Goal: Task Accomplishment & Management: Use online tool/utility

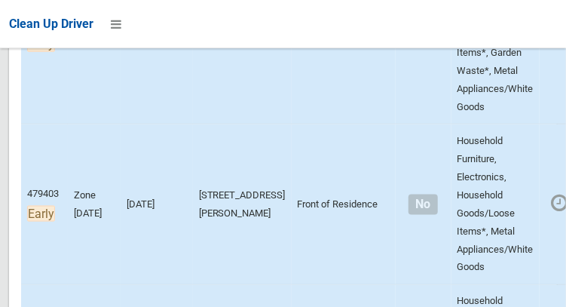
scroll to position [584, 0]
click at [121, 31] on icon at bounding box center [116, 24] width 11 height 26
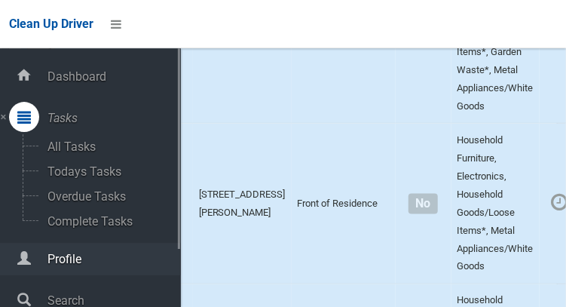
click at [47, 265] on span "Profile" at bounding box center [112, 259] width 138 height 14
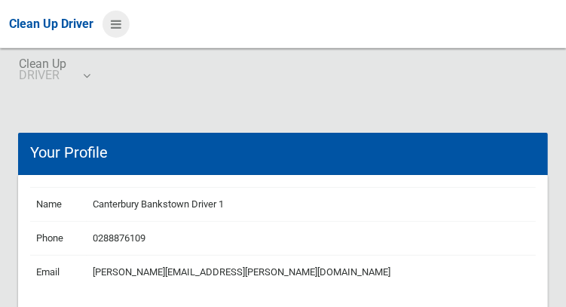
click at [121, 31] on icon at bounding box center [116, 24] width 11 height 26
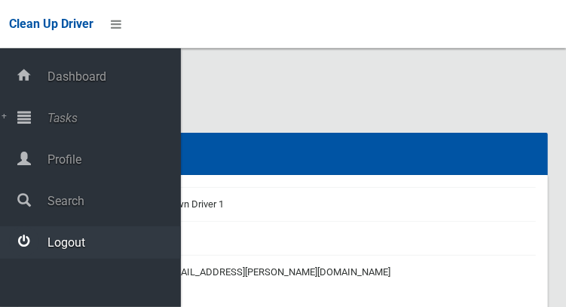
click at [30, 246] on div at bounding box center [24, 241] width 30 height 30
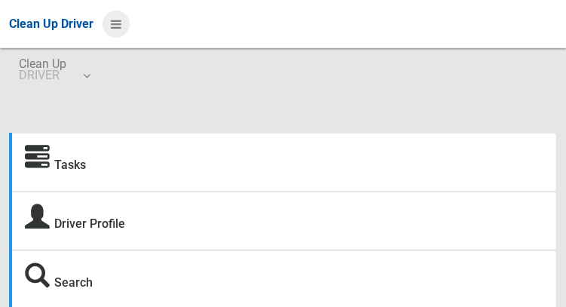
click at [118, 26] on icon at bounding box center [116, 24] width 11 height 26
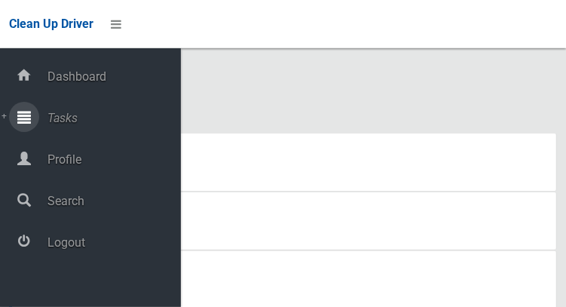
click at [31, 125] on icon at bounding box center [24, 117] width 14 height 30
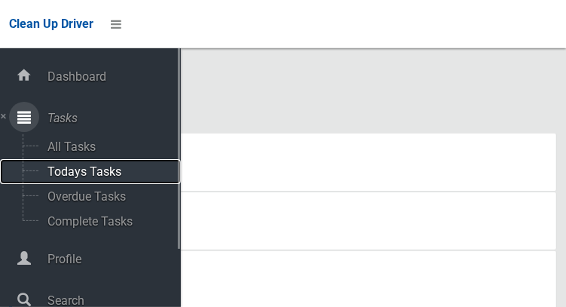
click at [75, 179] on span "Todays Tasks" at bounding box center [105, 171] width 125 height 14
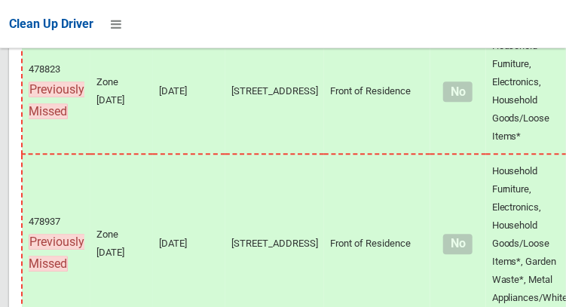
scroll to position [11110, 0]
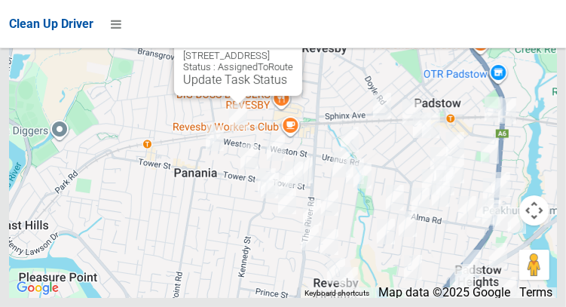
click at [293, 50] on button "Close" at bounding box center [275, 32] width 36 height 36
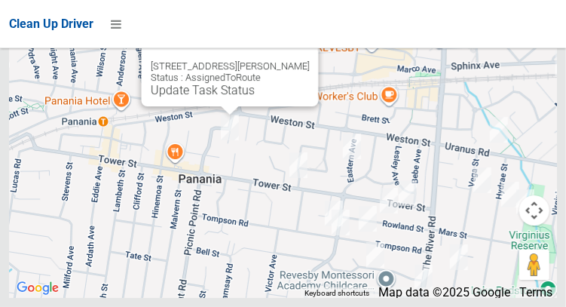
click at [298, 60] on button "Close" at bounding box center [291, 42] width 36 height 36
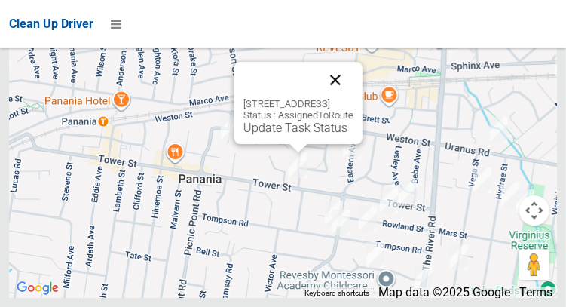
click at [353, 98] on button "Close" at bounding box center [335, 80] width 36 height 36
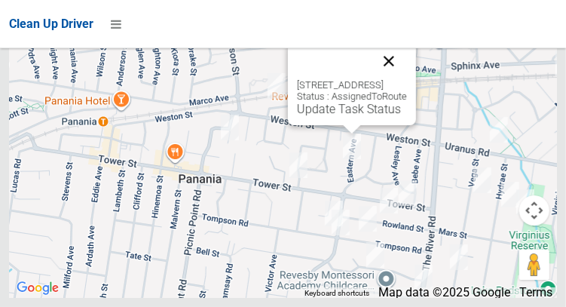
click at [407, 79] on button "Close" at bounding box center [389, 61] width 36 height 36
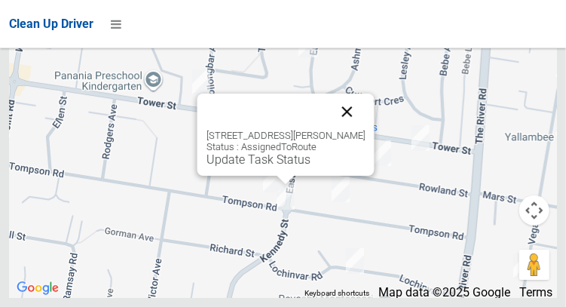
click at [353, 130] on button "Close" at bounding box center [346, 111] width 36 height 36
click at [357, 130] on button "Close" at bounding box center [346, 111] width 36 height 36
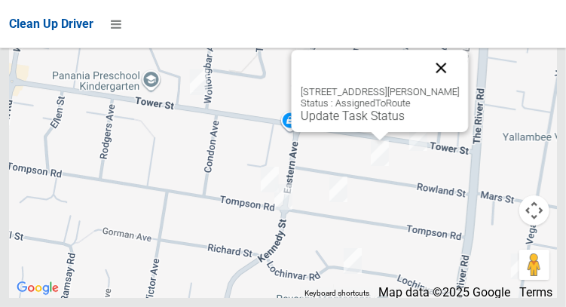
click at [453, 86] on button "Close" at bounding box center [441, 68] width 36 height 36
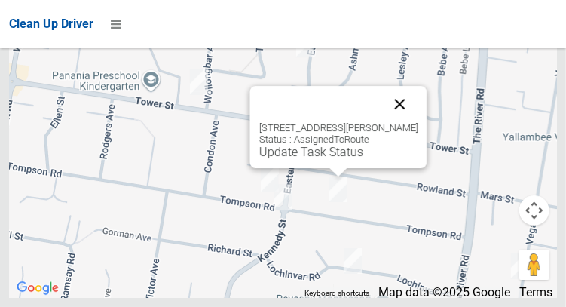
click at [405, 122] on button "Close" at bounding box center [399, 104] width 36 height 36
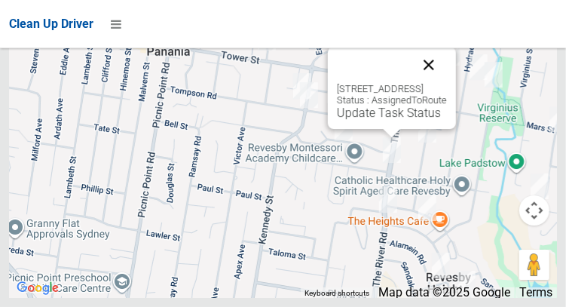
click at [447, 83] on button "Close" at bounding box center [428, 65] width 36 height 36
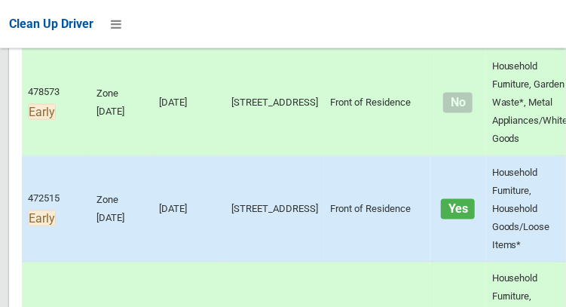
scroll to position [0, 0]
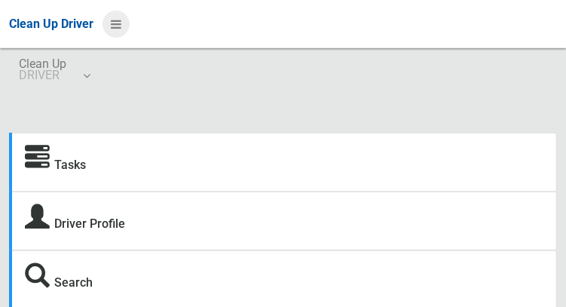
click at [112, 31] on icon at bounding box center [116, 24] width 11 height 26
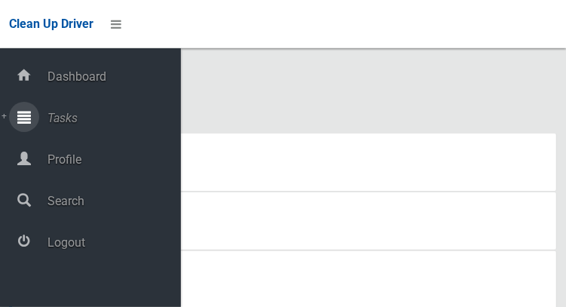
click at [117, 123] on span "Tasks" at bounding box center [112, 118] width 138 height 14
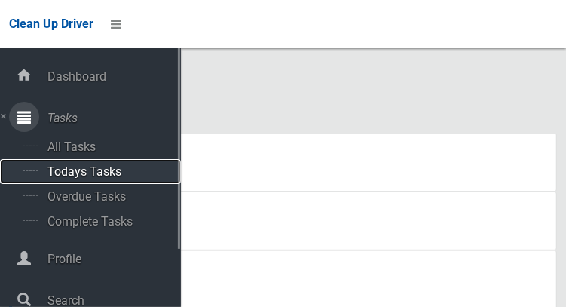
click at [139, 178] on span "Todays Tasks" at bounding box center [105, 171] width 125 height 14
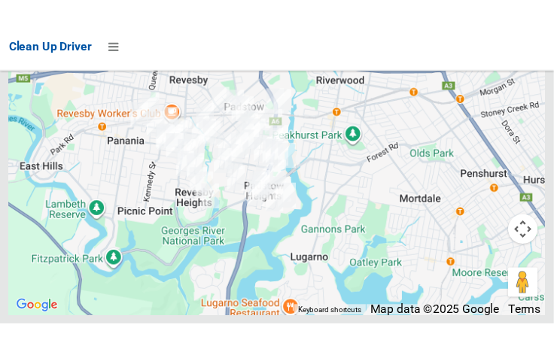
scroll to position [10982, 0]
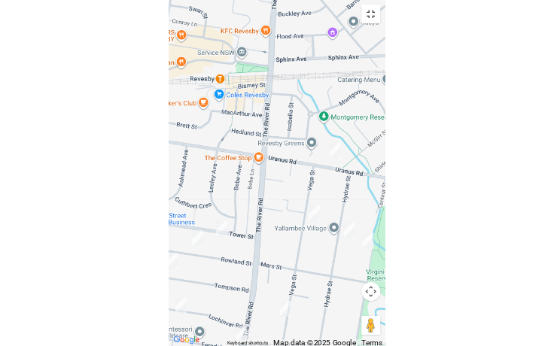
scroll to position [10895, 0]
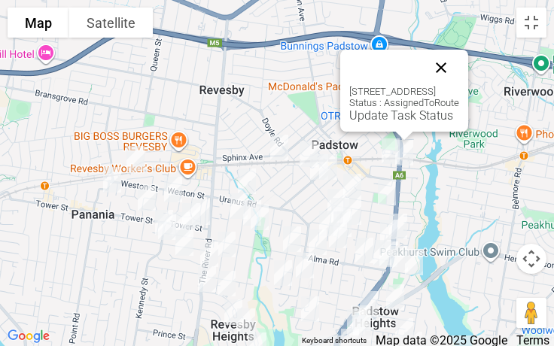
click at [459, 58] on button "Close" at bounding box center [441, 68] width 36 height 36
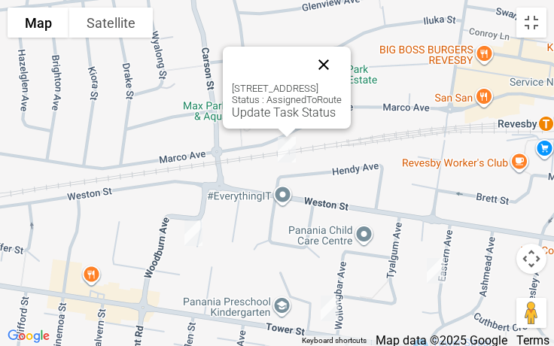
click at [342, 60] on button "Close" at bounding box center [324, 65] width 36 height 36
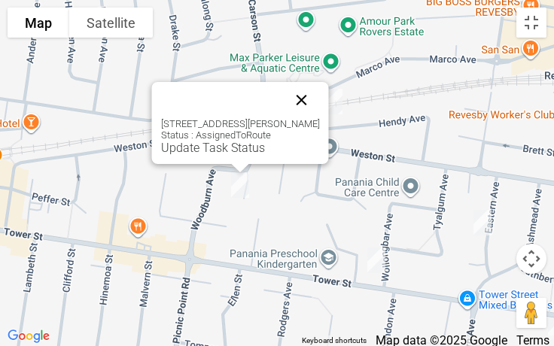
click at [316, 100] on button "Close" at bounding box center [302, 100] width 36 height 36
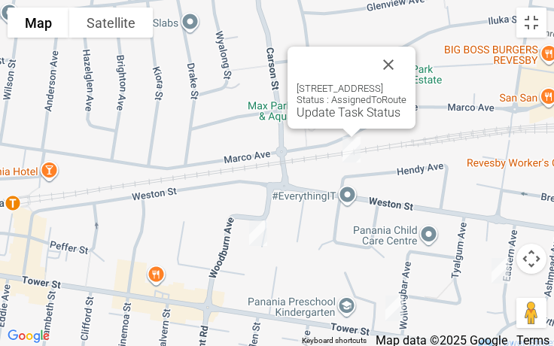
click at [325, 120] on div "50a Hendy Avenue, PANANIA NSW 2213 Status : AssignedToRoute Update Task Status" at bounding box center [352, 88] width 128 height 82
click at [333, 120] on div "50a Hendy Avenue, PANANIA NSW 2213 Status : AssignedToRoute Update Task Status" at bounding box center [352, 88] width 128 height 82
click at [331, 116] on link "Update Task Status" at bounding box center [349, 112] width 104 height 14
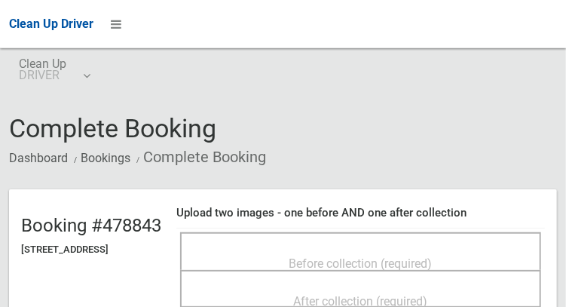
click at [415, 249] on div "Before collection (required)" at bounding box center [361, 263] width 328 height 28
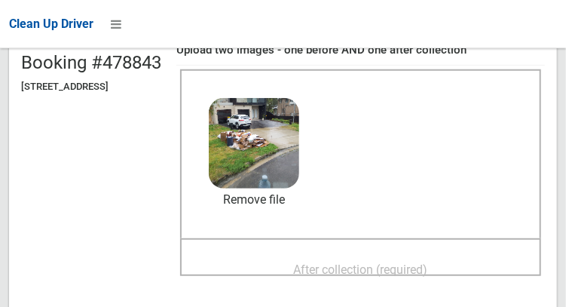
scroll to position [164, 0]
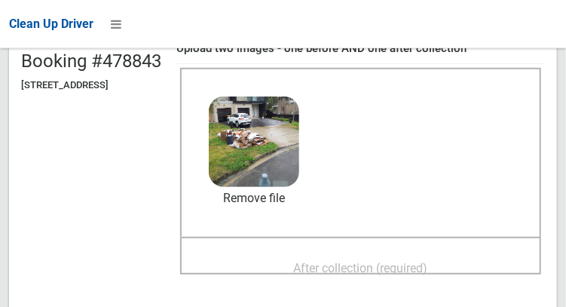
click at [428, 270] on span "After collection (required)" at bounding box center [361, 268] width 134 height 14
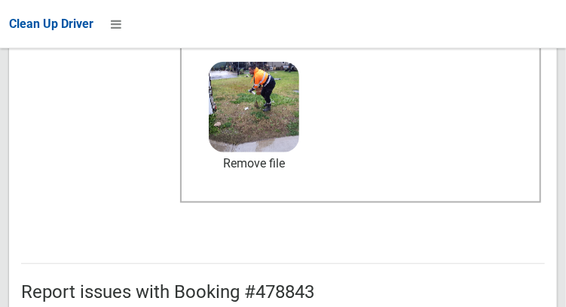
scroll to position [1360, 0]
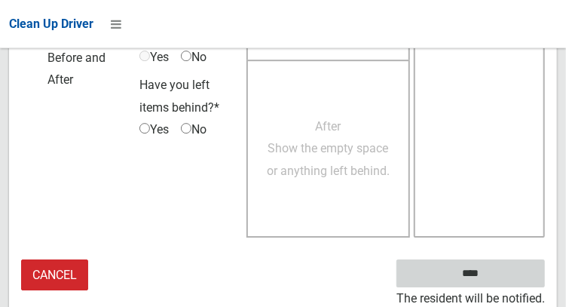
click at [498, 271] on input "****" at bounding box center [470, 273] width 148 height 28
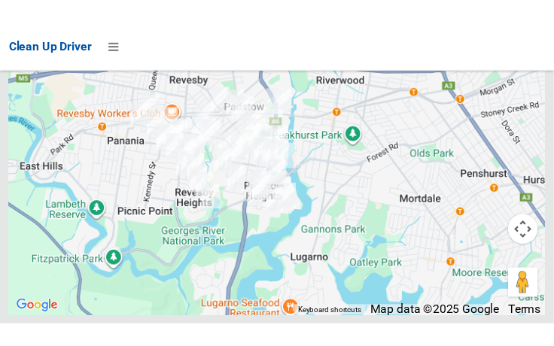
scroll to position [11038, 0]
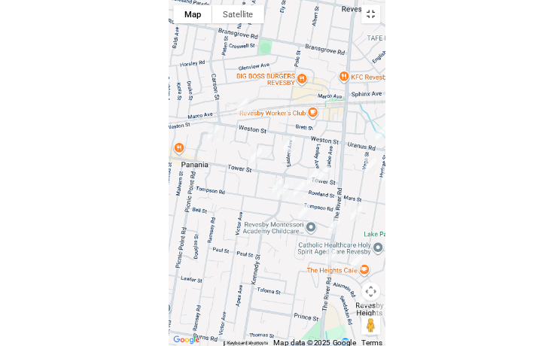
scroll to position [10895, 0]
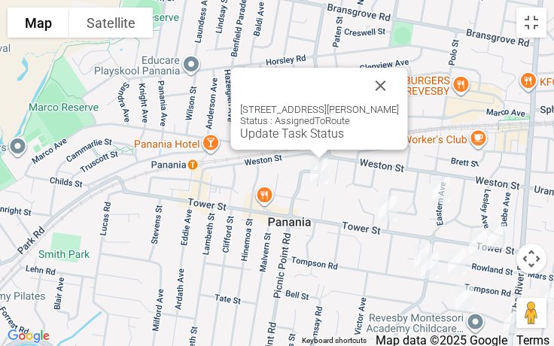
click at [288, 141] on div "6B Kenneth Avenue, PANANIA NSW 2213 Status : AssignedToRoute Update Task Status" at bounding box center [319, 109] width 177 height 82
click at [291, 141] on div "6B Kenneth Avenue, PANANIA NSW 2213 Status : AssignedToRoute Update Task Status" at bounding box center [319, 109] width 177 height 82
click at [307, 137] on link "Update Task Status" at bounding box center [292, 134] width 104 height 14
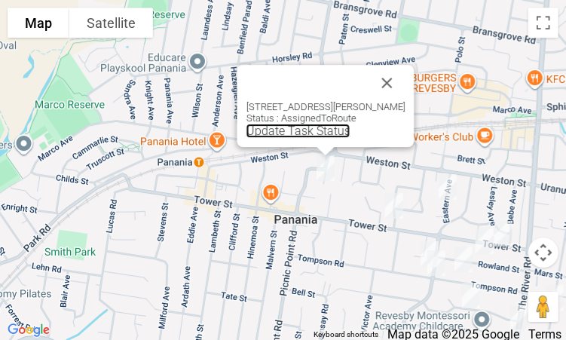
scroll to position [0, 0]
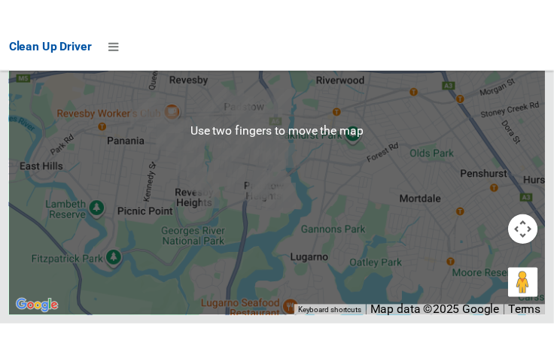
scroll to position [10997, 0]
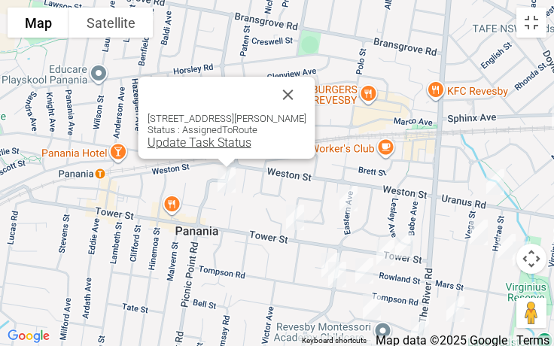
click at [200, 148] on link "Update Task Status" at bounding box center [200, 143] width 104 height 14
click at [202, 145] on link "Update Task Status" at bounding box center [200, 143] width 104 height 14
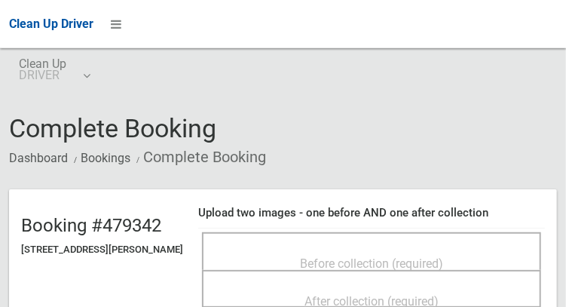
click at [339, 249] on div "Before collection (required)" at bounding box center [371, 263] width 306 height 28
click at [447, 249] on div "Before collection (required)" at bounding box center [371, 263] width 306 height 28
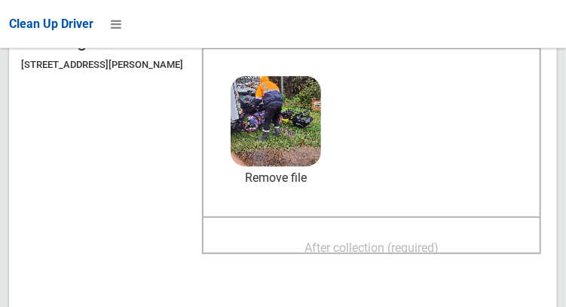
scroll to position [194, 0]
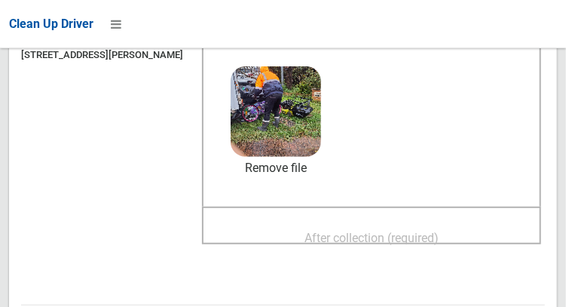
click at [401, 243] on span "After collection (required)" at bounding box center [371, 237] width 134 height 14
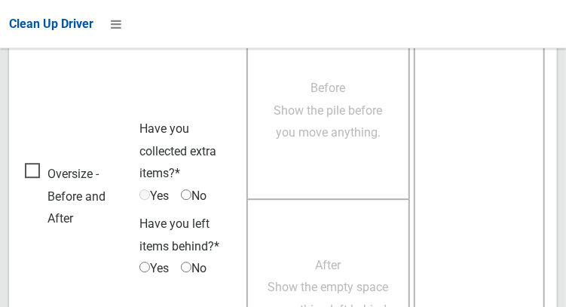
scroll to position [1360, 0]
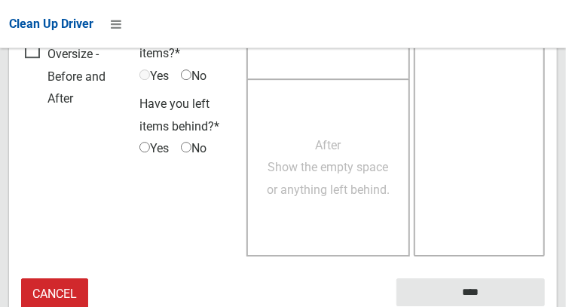
scroll to position [1346, 0]
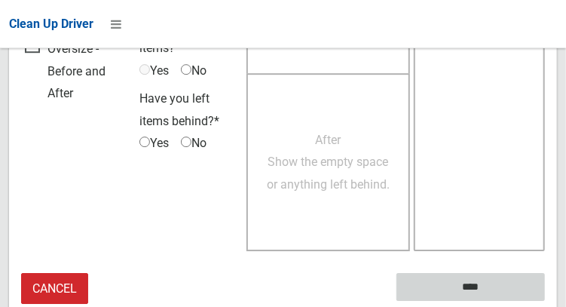
click at [493, 297] on input "****" at bounding box center [470, 287] width 148 height 28
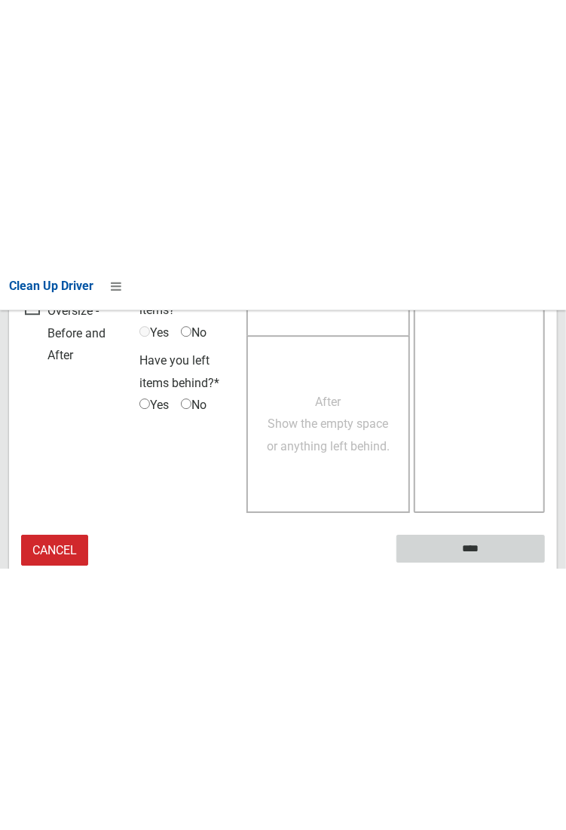
scroll to position [870, 0]
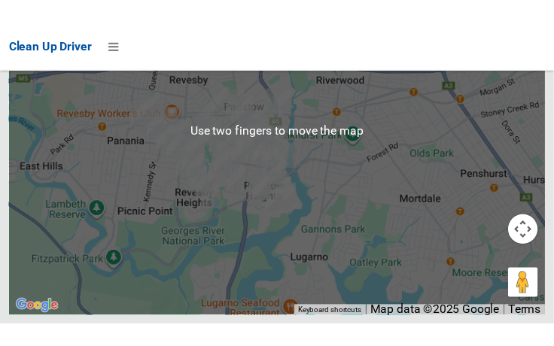
scroll to position [10994, 0]
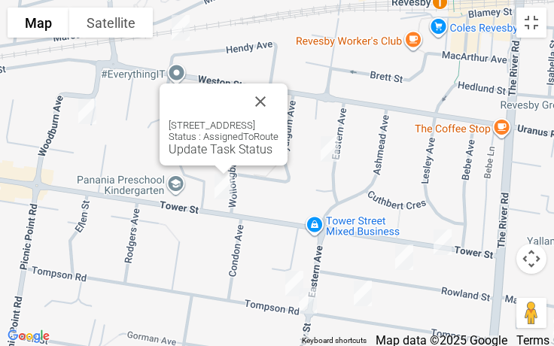
click at [215, 157] on div "70 Tower Street, PANANIA NSW 2213 Status : AssignedToRoute Update Task Status" at bounding box center [224, 125] width 128 height 82
click at [210, 154] on link "Update Task Status" at bounding box center [221, 149] width 104 height 14
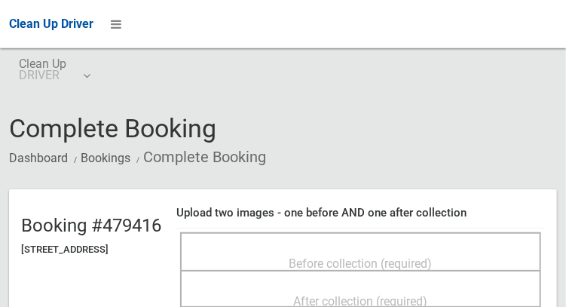
click at [409, 256] on span "Before collection (required)" at bounding box center [360, 263] width 143 height 14
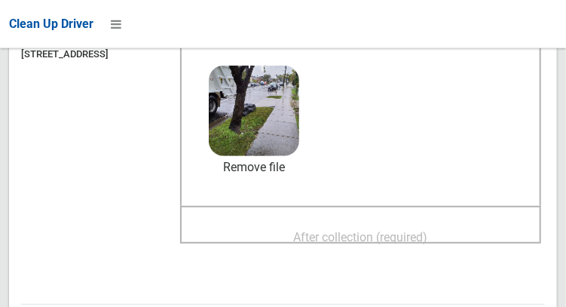
scroll to position [195, 0]
click at [413, 230] on span "After collection (required)" at bounding box center [361, 237] width 134 height 14
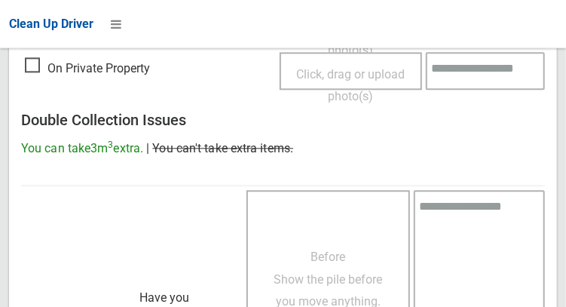
scroll to position [1360, 0]
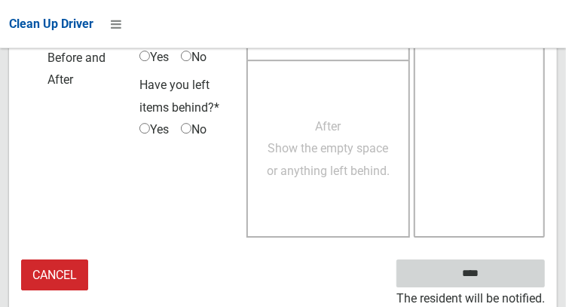
click at [502, 274] on input "****" at bounding box center [470, 273] width 148 height 28
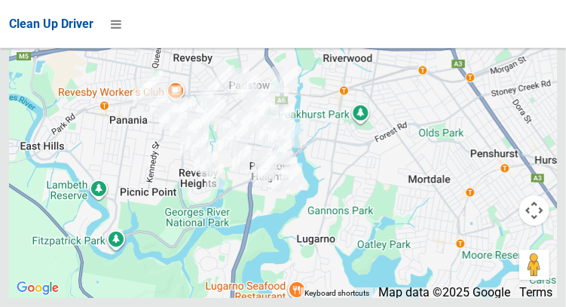
scroll to position [10970, 0]
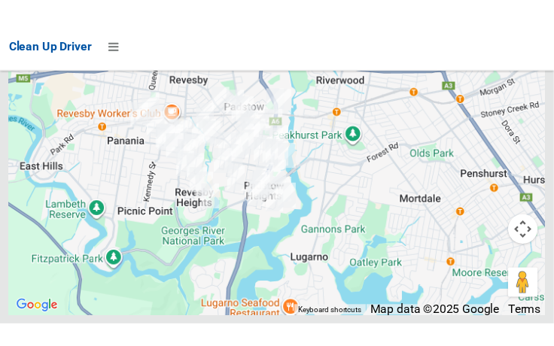
scroll to position [10997, 0]
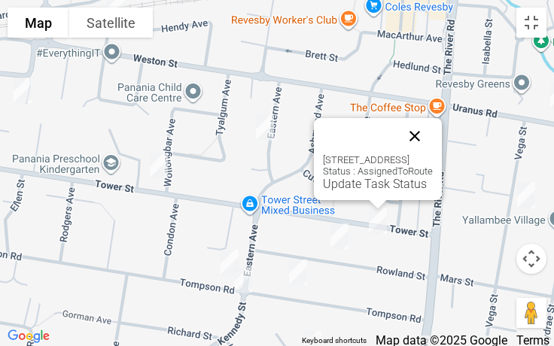
click at [433, 140] on button "Close" at bounding box center [415, 136] width 36 height 36
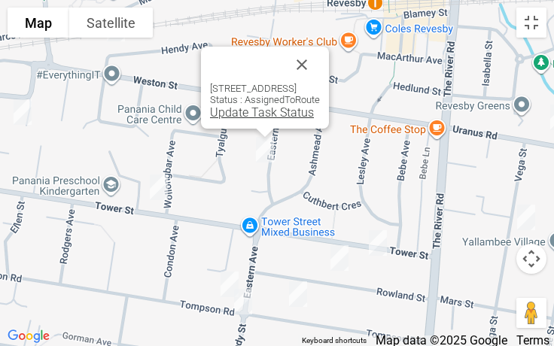
click at [263, 117] on link "Update Task Status" at bounding box center [262, 112] width 104 height 14
click at [258, 118] on link "Update Task Status" at bounding box center [262, 112] width 104 height 14
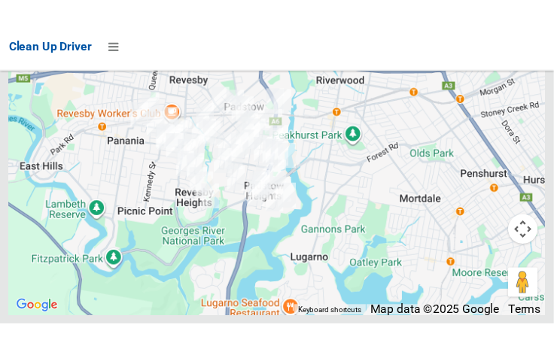
scroll to position [10947, 0]
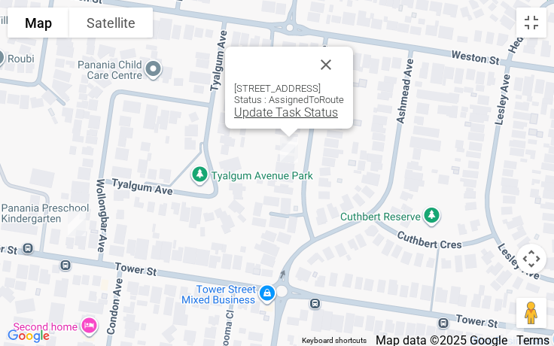
click at [267, 111] on link "Update Task Status" at bounding box center [286, 112] width 104 height 14
click at [260, 114] on link "Update Task Status" at bounding box center [286, 112] width 104 height 14
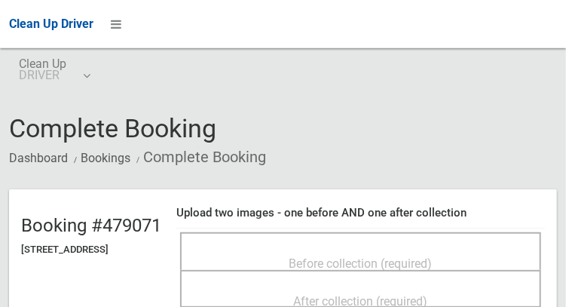
click at [386, 249] on div "Before collection (required)" at bounding box center [361, 263] width 328 height 28
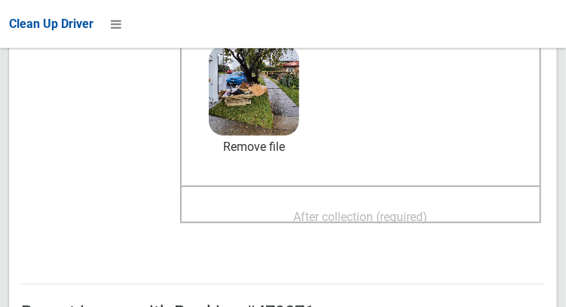
scroll to position [238, 0]
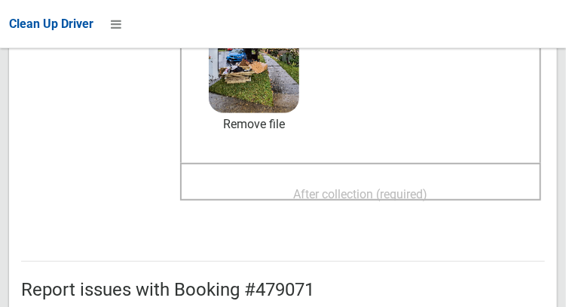
click at [428, 189] on span "After collection (required)" at bounding box center [361, 194] width 134 height 14
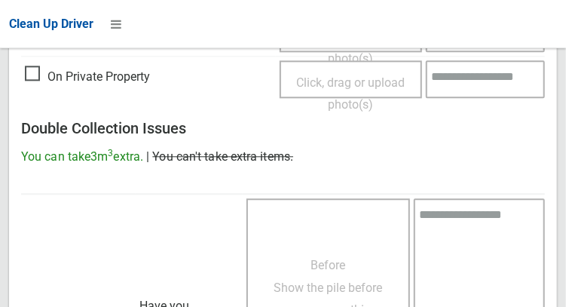
scroll to position [1360, 0]
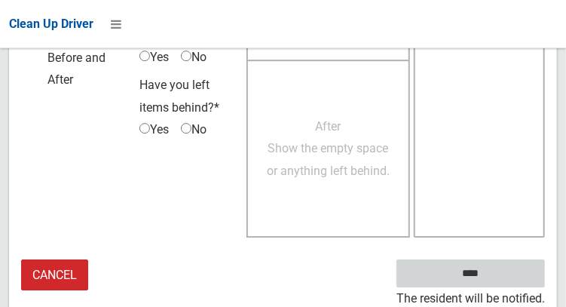
click at [499, 270] on input "****" at bounding box center [470, 273] width 148 height 28
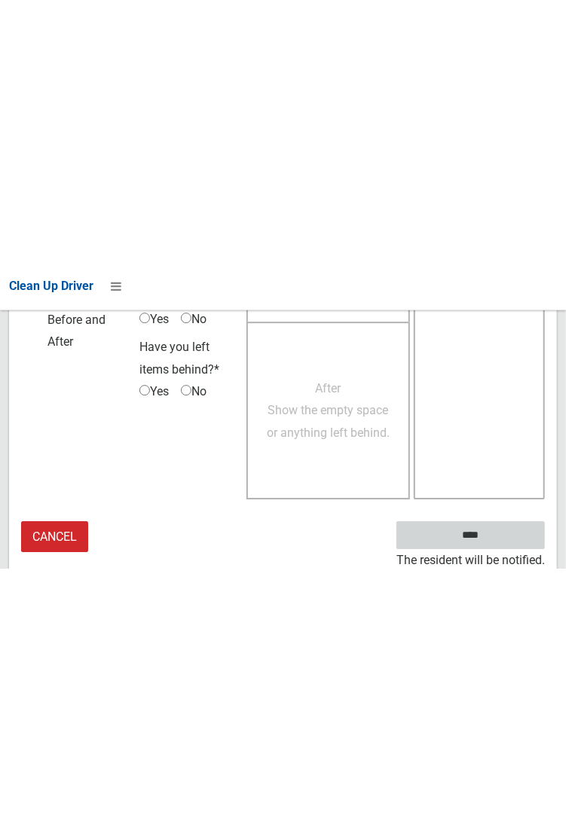
scroll to position [870, 0]
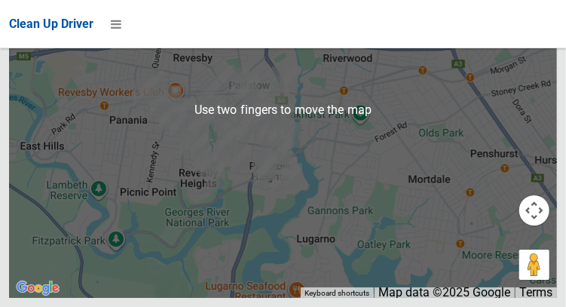
scroll to position [11031, 0]
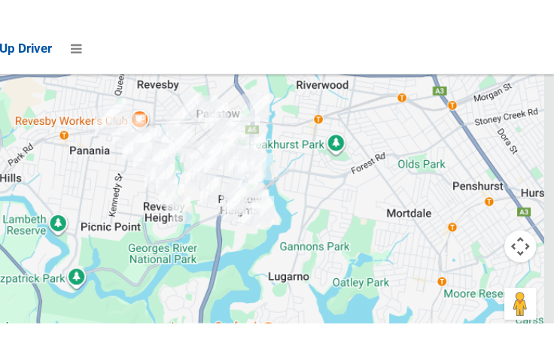
scroll to position [10885, 0]
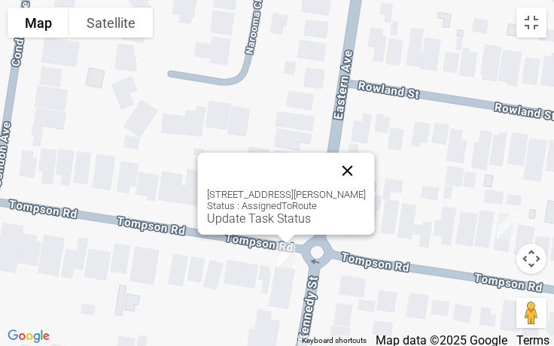
click at [348, 158] on button "Close" at bounding box center [348, 171] width 36 height 36
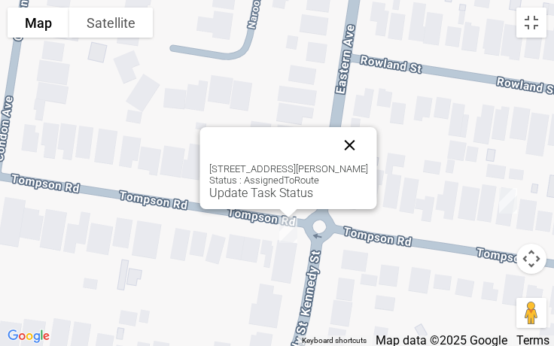
click at [356, 148] on button "Close" at bounding box center [350, 145] width 36 height 36
click at [260, 197] on link "Update Task Status" at bounding box center [261, 193] width 104 height 14
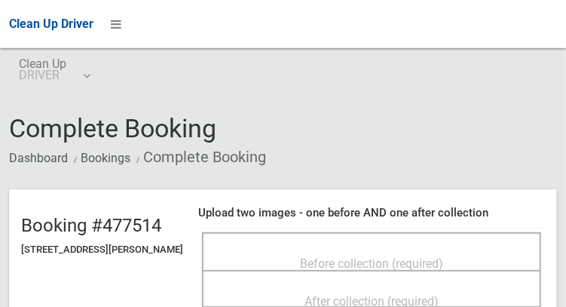
click at [416, 234] on div "Before collection (required)" at bounding box center [371, 251] width 339 height 38
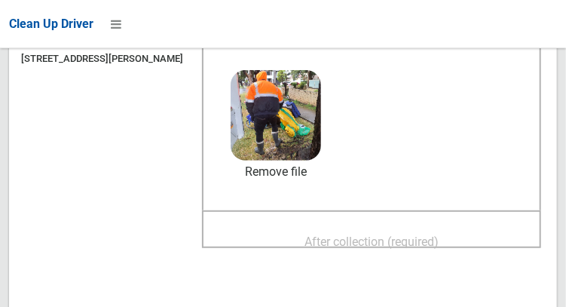
scroll to position [191, 0]
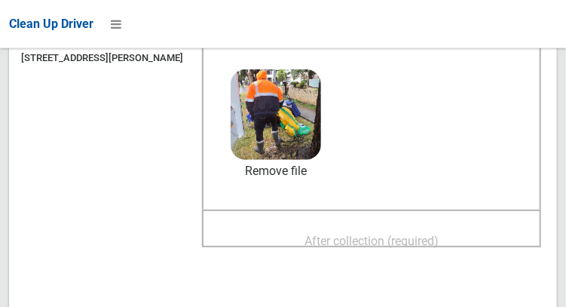
click at [427, 240] on span "After collection (required)" at bounding box center [371, 240] width 134 height 14
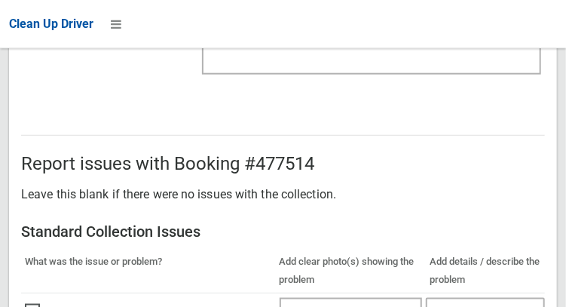
scroll to position [1360, 0]
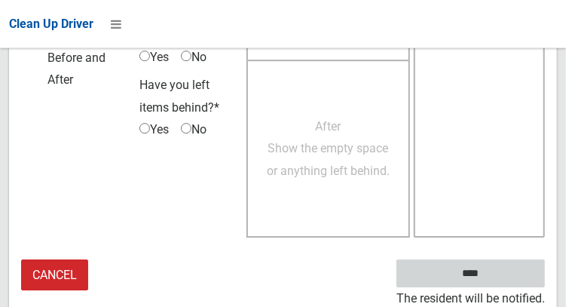
click at [493, 282] on input "****" at bounding box center [470, 273] width 148 height 28
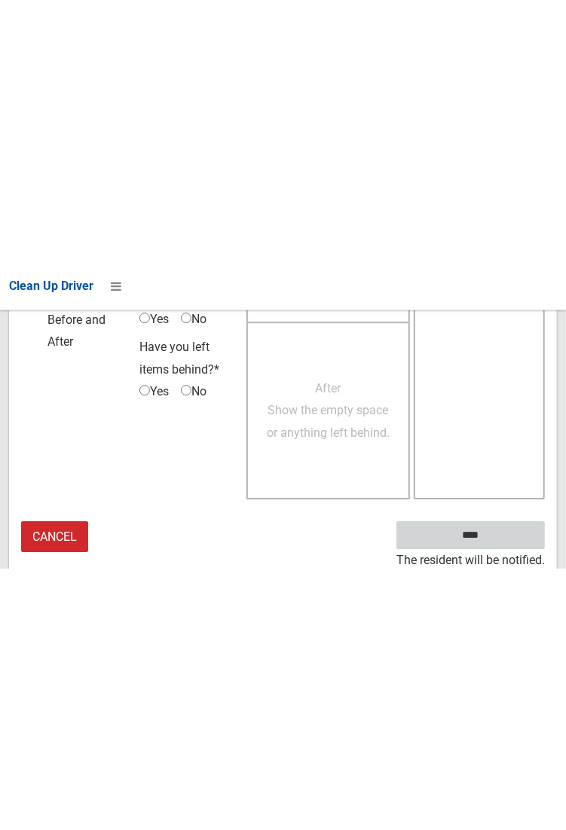
scroll to position [870, 0]
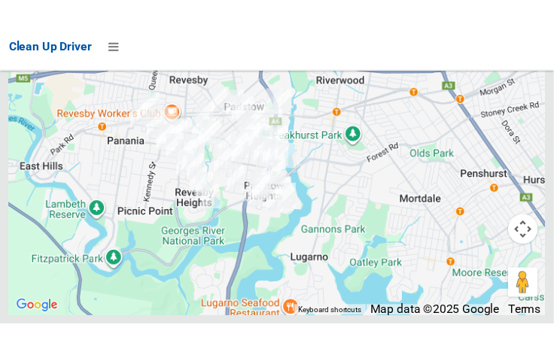
scroll to position [10988, 0]
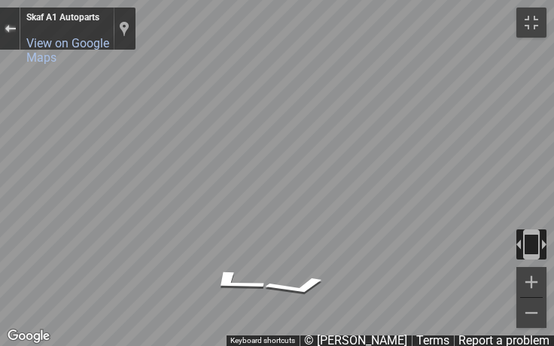
click at [7, 33] on div "Exit the Street View" at bounding box center [10, 28] width 11 height 9
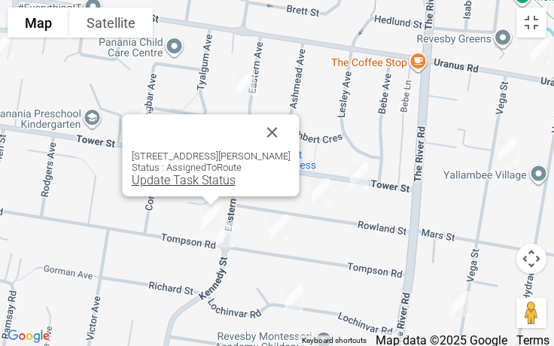
click at [194, 182] on link "Update Task Status" at bounding box center [184, 180] width 104 height 14
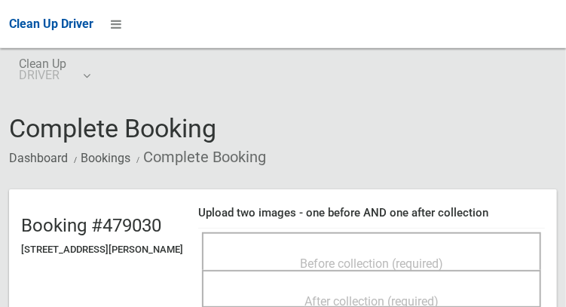
click at [347, 233] on div "Before collection (required)" at bounding box center [371, 251] width 339 height 38
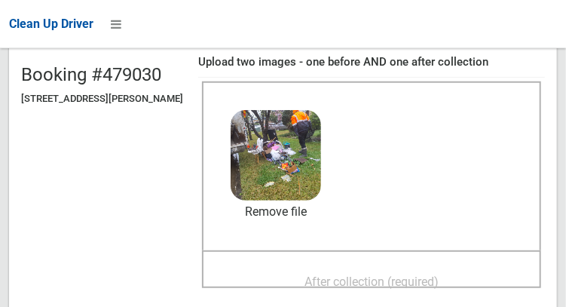
scroll to position [166, 0]
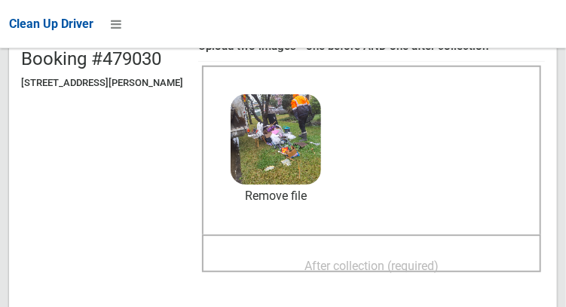
click at [435, 272] on span "After collection (required)" at bounding box center [371, 265] width 134 height 14
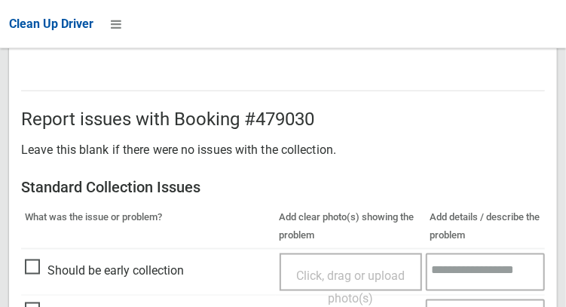
scroll to position [1360, 0]
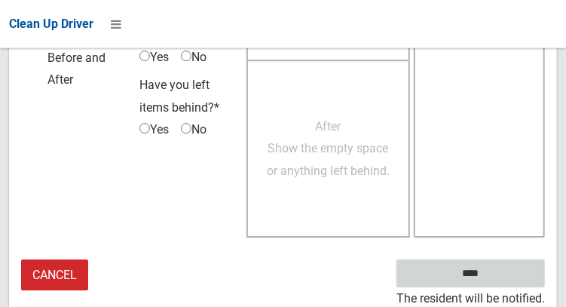
click at [493, 270] on input "****" at bounding box center [470, 273] width 148 height 28
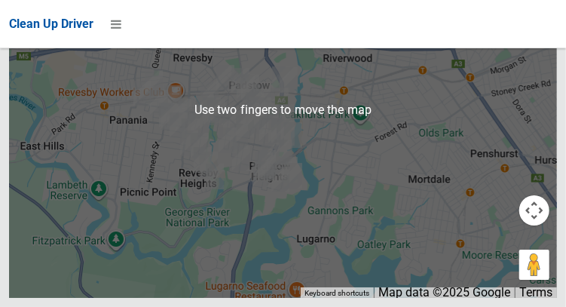
scroll to position [10987, 0]
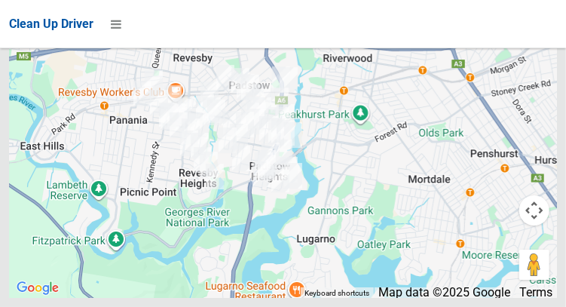
click at [525, 124] on div at bounding box center [283, 109] width 548 height 377
click at [526, 120] on div at bounding box center [283, 109] width 548 height 377
click at [526, 117] on div at bounding box center [283, 109] width 548 height 377
click at [528, 114] on div at bounding box center [283, 109] width 548 height 377
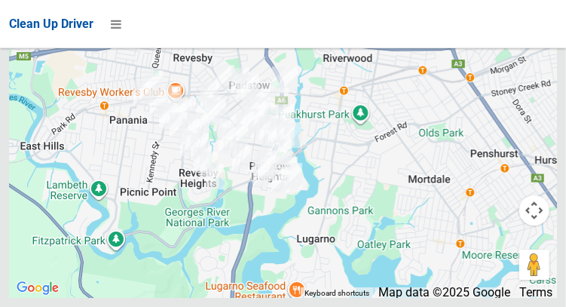
click at [527, 115] on div at bounding box center [283, 109] width 548 height 377
click at [529, 119] on div at bounding box center [283, 109] width 548 height 377
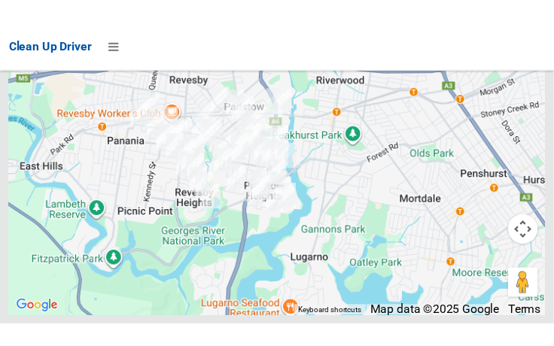
scroll to position [10991, 0]
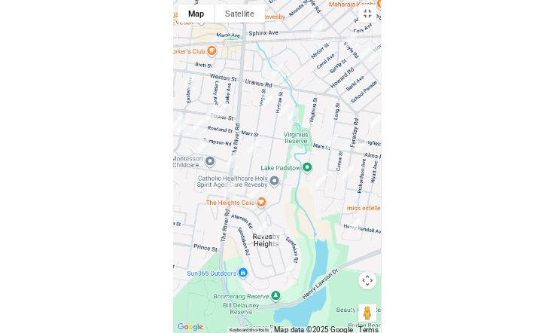
scroll to position [10895, 0]
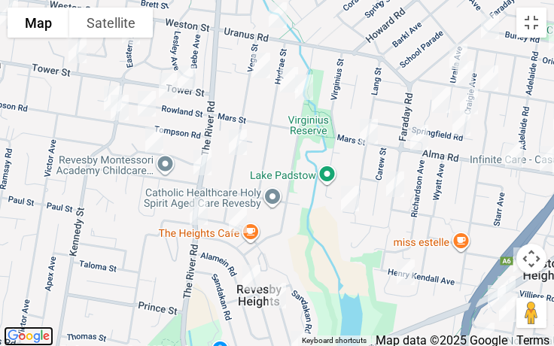
click at [8, 306] on img "Click to see this area on Google Maps" at bounding box center [29, 337] width 50 height 20
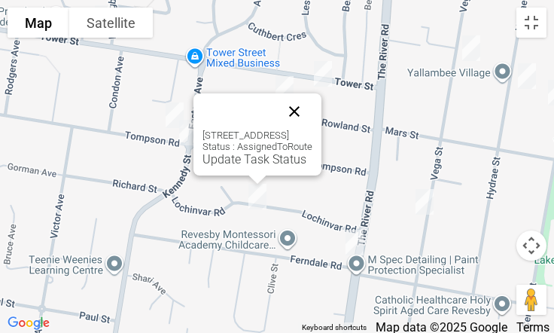
click at [313, 105] on button "Close" at bounding box center [294, 111] width 36 height 36
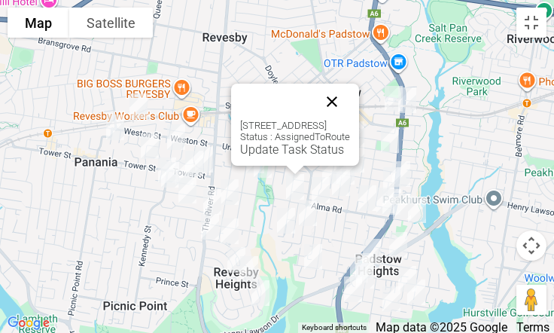
click at [350, 87] on button "Close" at bounding box center [332, 102] width 36 height 36
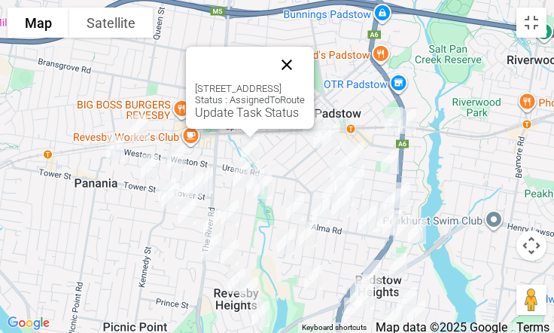
click at [304, 65] on button "Close" at bounding box center [287, 65] width 36 height 36
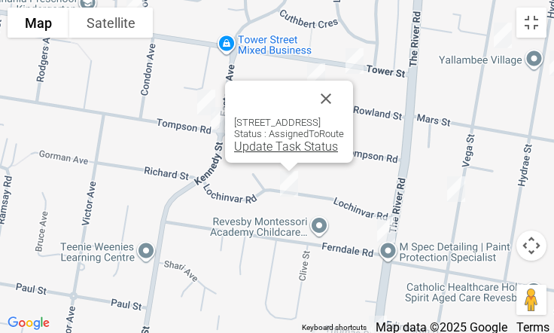
click at [261, 142] on link "Update Task Status" at bounding box center [286, 146] width 104 height 14
click at [263, 146] on link "Update Task Status" at bounding box center [286, 146] width 104 height 14
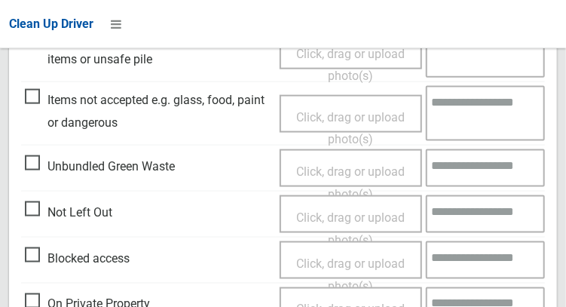
scroll to position [557, 0]
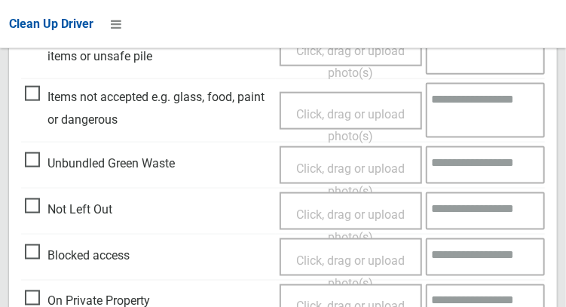
click at [47, 205] on span "Not Left Out" at bounding box center [68, 209] width 87 height 23
click at [26, 209] on span "Not Left Out" at bounding box center [68, 209] width 87 height 23
click at [331, 214] on span "Click, drag or upload photo(s)" at bounding box center [350, 225] width 108 height 37
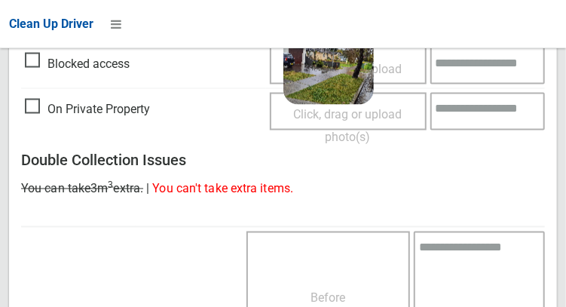
scroll to position [1097, 0]
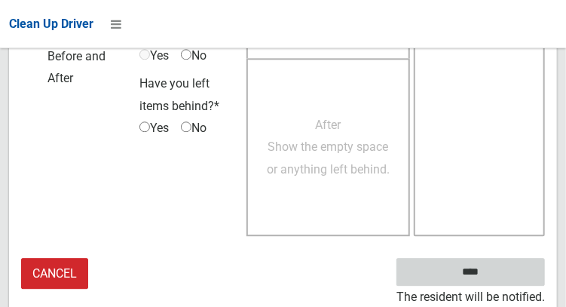
click at [476, 276] on input "****" at bounding box center [470, 272] width 148 height 28
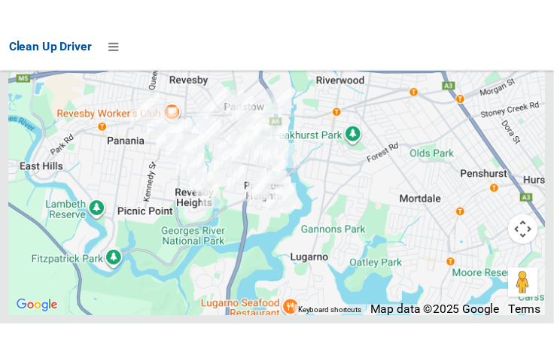
scroll to position [10992, 0]
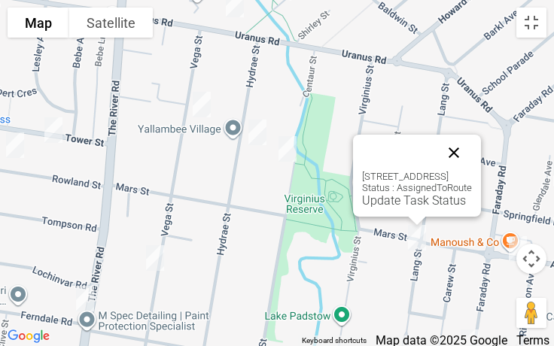
click at [472, 161] on button "Close" at bounding box center [454, 153] width 36 height 36
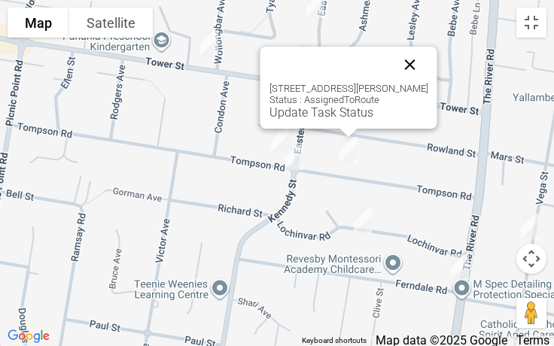
click at [425, 57] on button "Close" at bounding box center [410, 65] width 36 height 36
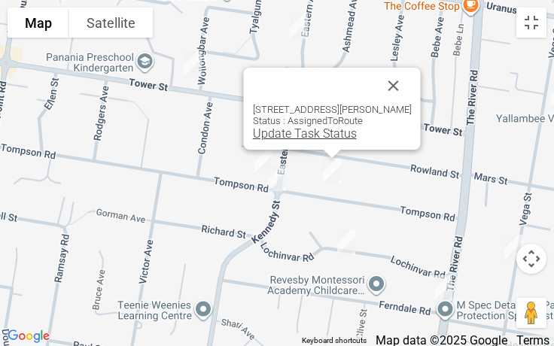
click at [301, 140] on link "Update Task Status" at bounding box center [305, 134] width 104 height 14
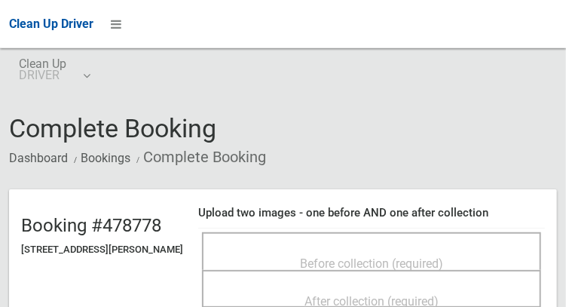
click at [346, 232] on div "Before collection (required)" at bounding box center [371, 251] width 339 height 38
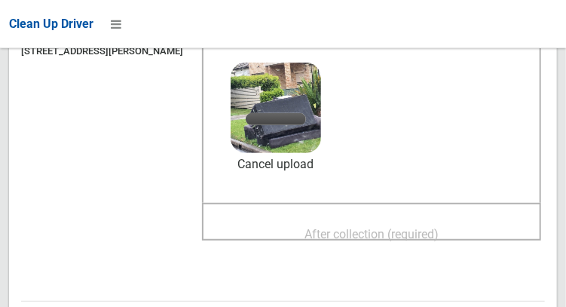
scroll to position [238, 0]
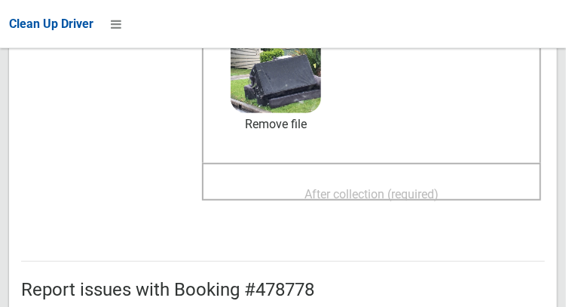
click at [404, 199] on span "After collection (required)" at bounding box center [371, 194] width 134 height 14
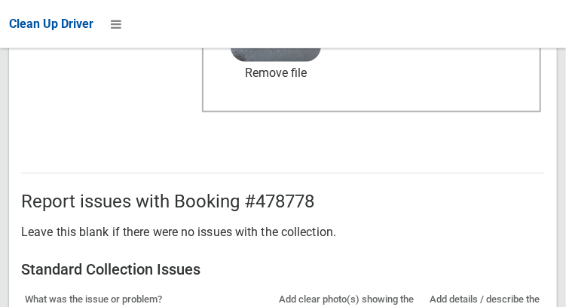
scroll to position [1360, 0]
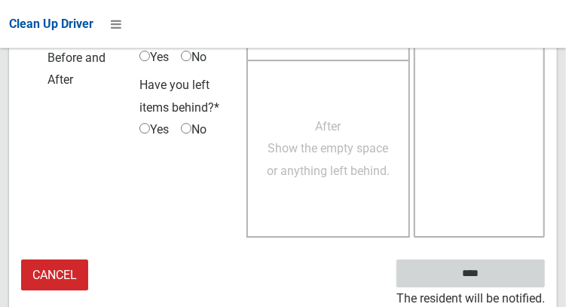
click at [493, 273] on input "****" at bounding box center [470, 273] width 148 height 28
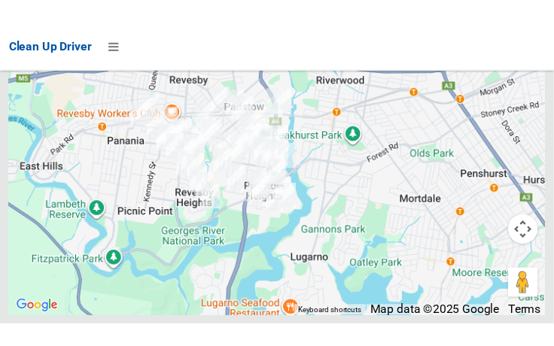
scroll to position [10996, 0]
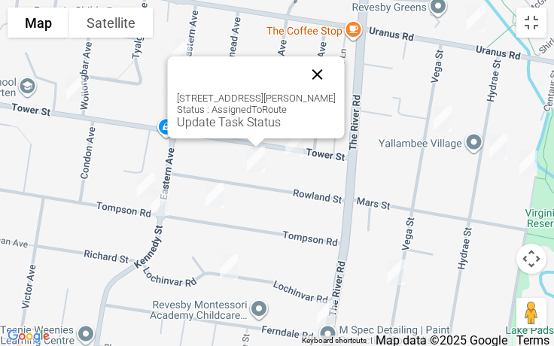
click at [324, 79] on button "Close" at bounding box center [318, 74] width 36 height 36
click at [221, 130] on div "32 Rowland Street, REVESBY NSW 2212 Status : AssignedToRoute Update Task Status" at bounding box center [256, 97] width 177 height 82
click at [225, 127] on link "Update Task Status" at bounding box center [229, 122] width 104 height 14
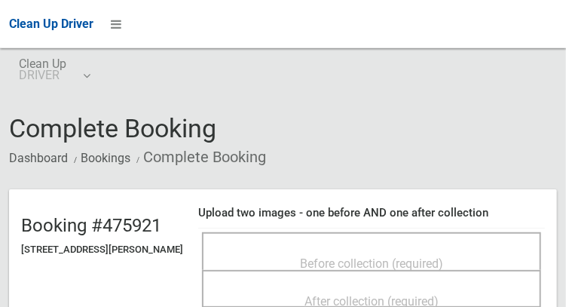
click at [401, 249] on div "Before collection (required)" at bounding box center [371, 263] width 306 height 28
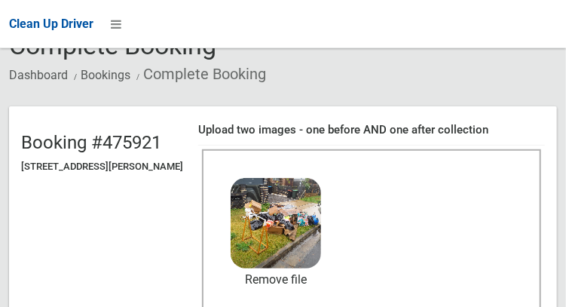
scroll to position [136, 0]
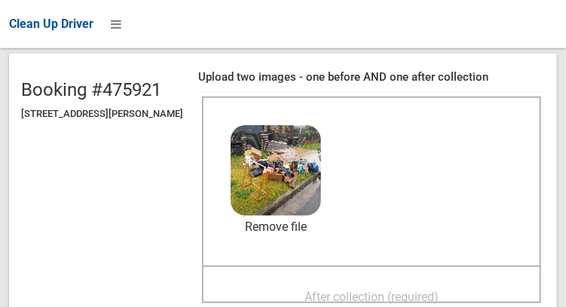
click at [424, 289] on span "After collection (required)" at bounding box center [371, 296] width 134 height 14
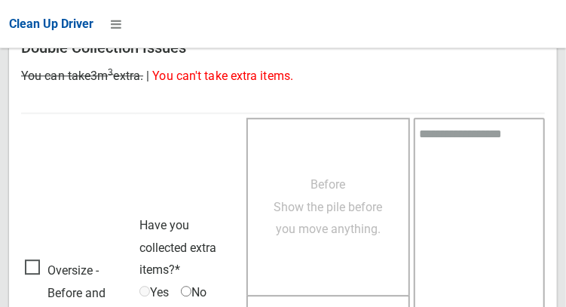
scroll to position [1360, 0]
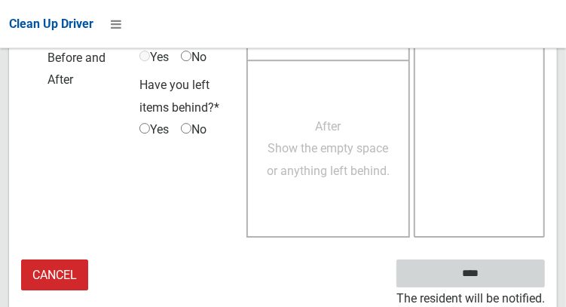
click at [475, 265] on input "****" at bounding box center [470, 273] width 148 height 28
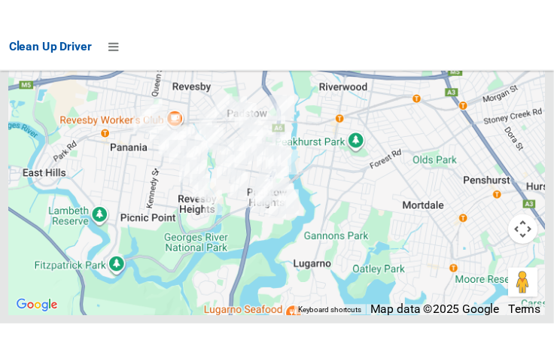
scroll to position [10987, 0]
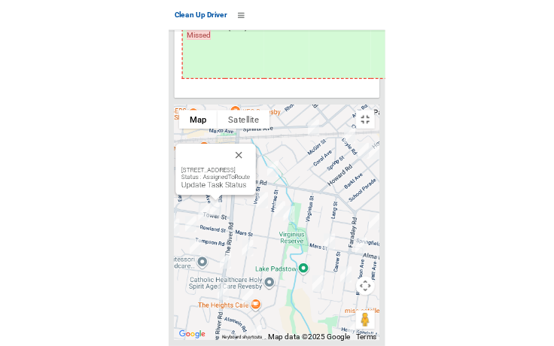
scroll to position [10895, 0]
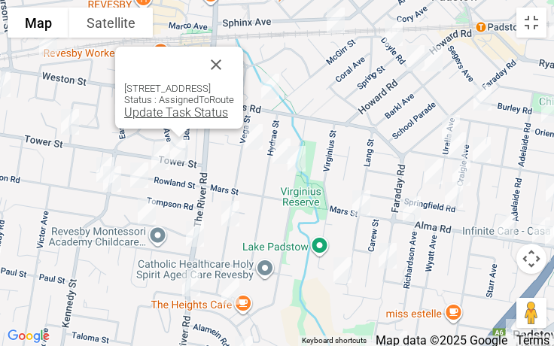
click at [146, 110] on link "Update Task Status" at bounding box center [176, 112] width 104 height 14
click at [149, 107] on link "Update Task Status" at bounding box center [176, 112] width 104 height 14
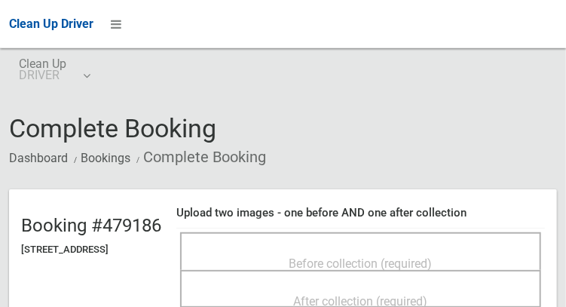
click at [416, 249] on div "Before collection (required)" at bounding box center [361, 263] width 328 height 28
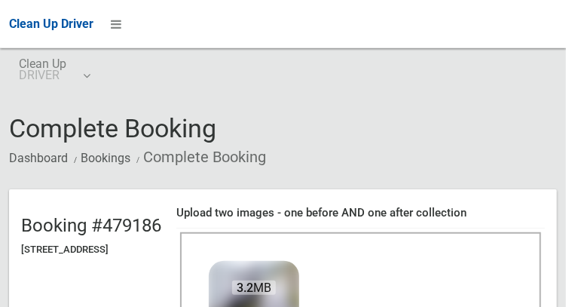
click at [276, 295] on span "3.2 MB" at bounding box center [254, 287] width 44 height 14
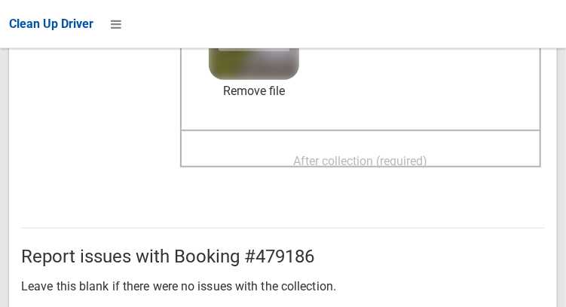
scroll to position [273, 0]
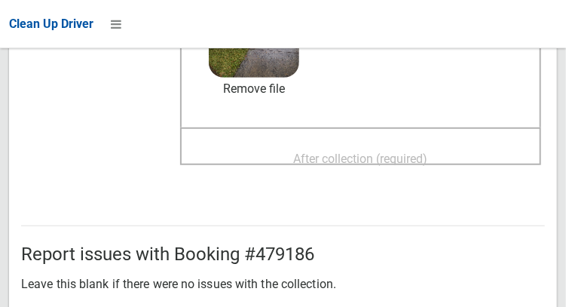
click at [385, 159] on span "After collection (required)" at bounding box center [361, 158] width 134 height 14
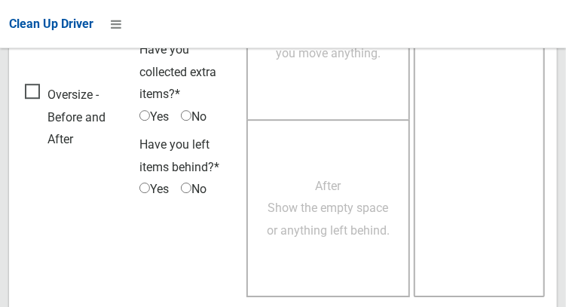
scroll to position [1360, 0]
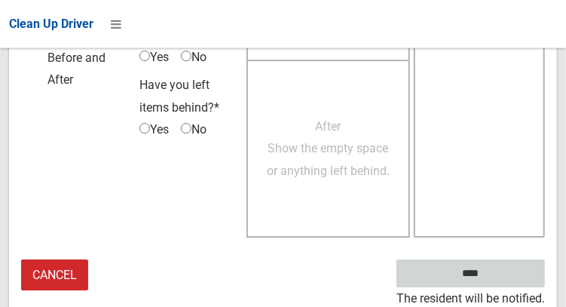
click at [501, 267] on input "****" at bounding box center [470, 273] width 148 height 28
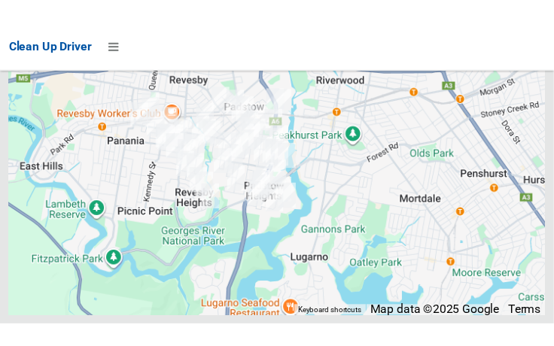
scroll to position [11033, 0]
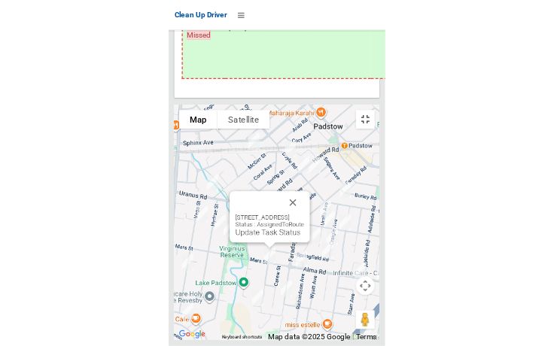
scroll to position [10895, 0]
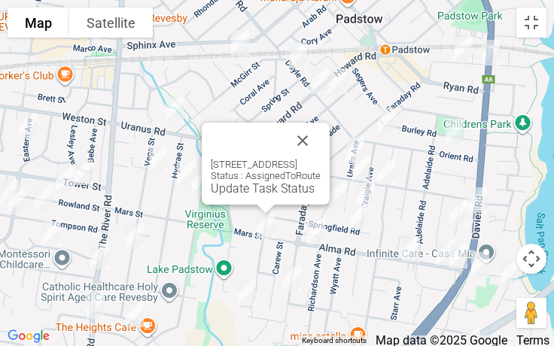
click at [321, 161] on div "70A Lang Street, PADSTOW NSW 2211 Status : AssignedToRoute Update Task Status" at bounding box center [266, 177] width 110 height 37
click at [321, 154] on button "Close" at bounding box center [303, 141] width 36 height 36
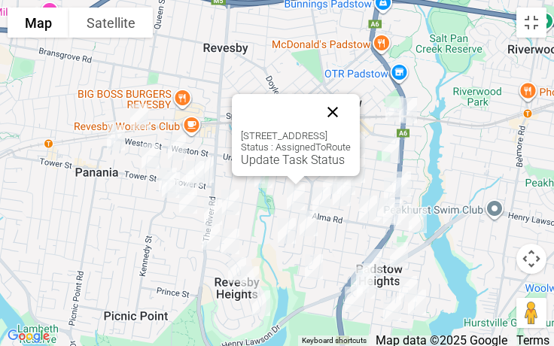
click at [351, 111] on button "Close" at bounding box center [333, 112] width 36 height 36
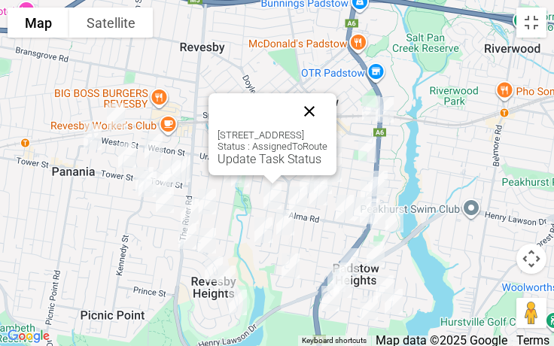
click at [328, 107] on button "Close" at bounding box center [309, 111] width 36 height 36
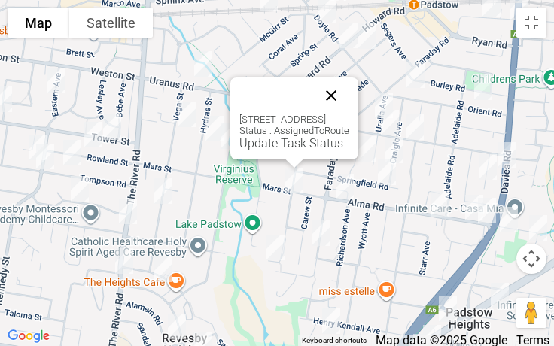
click at [349, 91] on button "Close" at bounding box center [331, 96] width 36 height 36
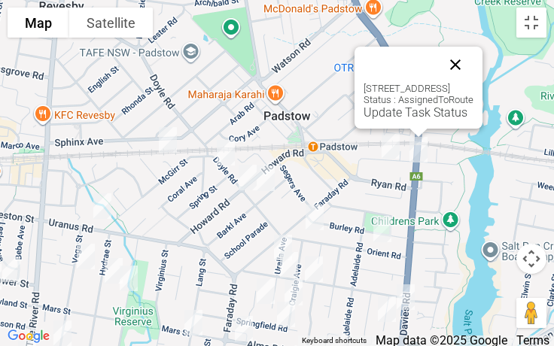
click at [474, 69] on button "Close" at bounding box center [456, 65] width 36 height 36
click at [474, 68] on button "Close" at bounding box center [456, 65] width 36 height 36
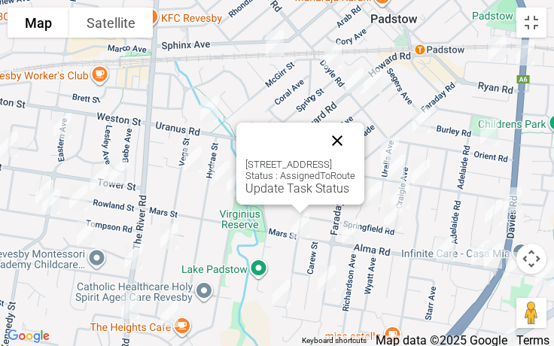
click at [356, 148] on button "Close" at bounding box center [337, 141] width 36 height 36
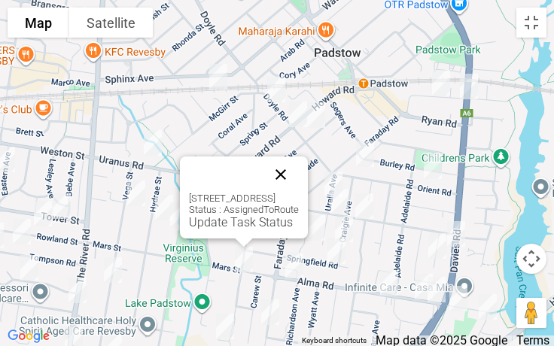
click at [299, 179] on button "Close" at bounding box center [281, 175] width 36 height 36
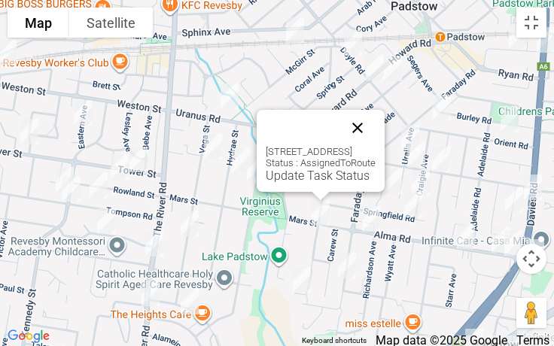
click at [376, 126] on button "Close" at bounding box center [358, 128] width 36 height 36
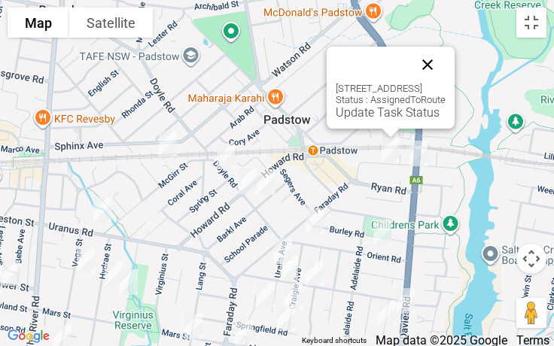
click at [446, 63] on button "Close" at bounding box center [428, 65] width 36 height 36
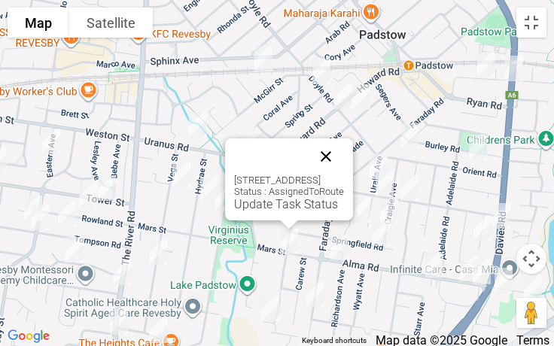
click at [344, 158] on button "Close" at bounding box center [326, 157] width 36 height 36
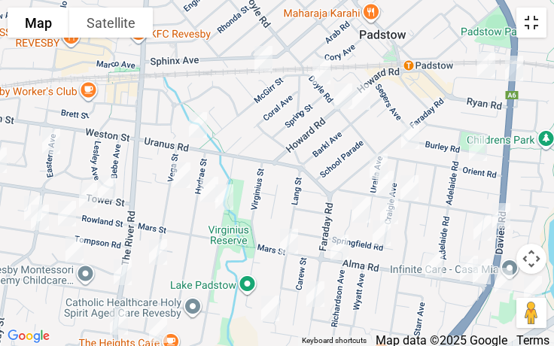
click at [536, 32] on button "Toggle fullscreen view" at bounding box center [532, 23] width 30 height 30
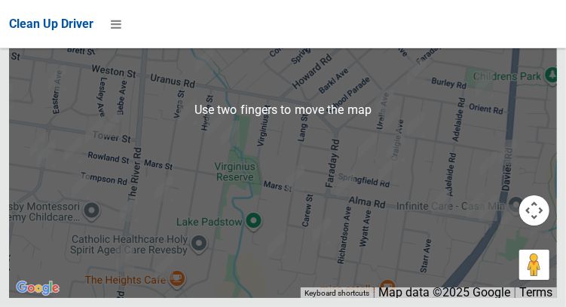
scroll to position [11036, 0]
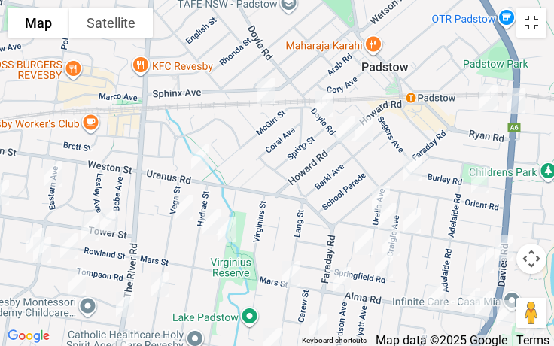
click at [533, 27] on button "Toggle fullscreen view" at bounding box center [532, 23] width 30 height 30
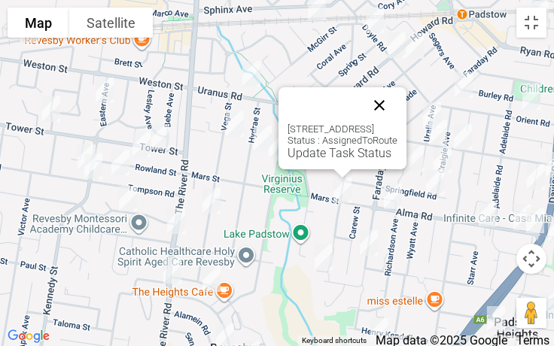
click at [398, 105] on button "Close" at bounding box center [380, 105] width 36 height 36
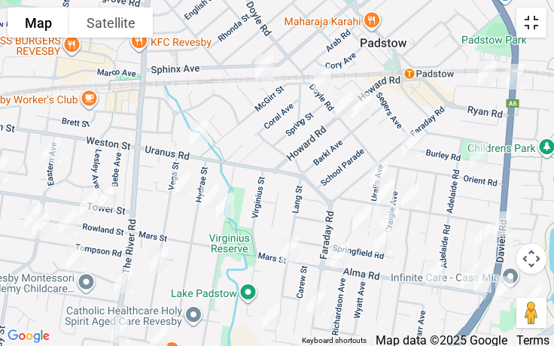
click at [536, 24] on button "Toggle fullscreen view" at bounding box center [532, 23] width 30 height 30
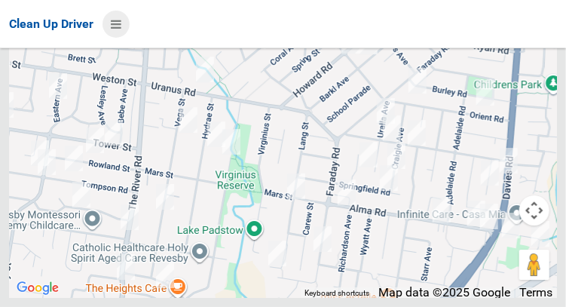
click at [114, 31] on icon at bounding box center [116, 24] width 11 height 26
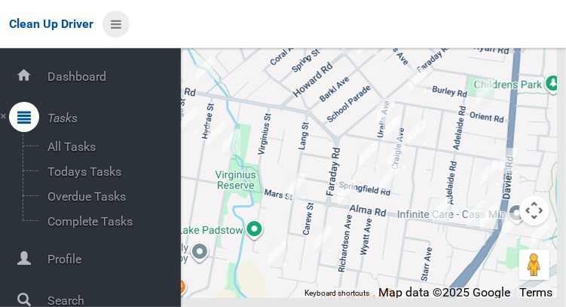
scroll to position [75, 0]
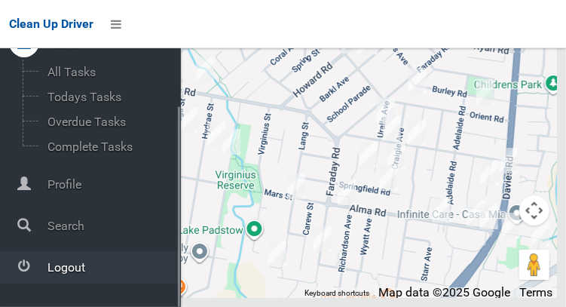
click at [99, 274] on span "Logout" at bounding box center [112, 267] width 138 height 14
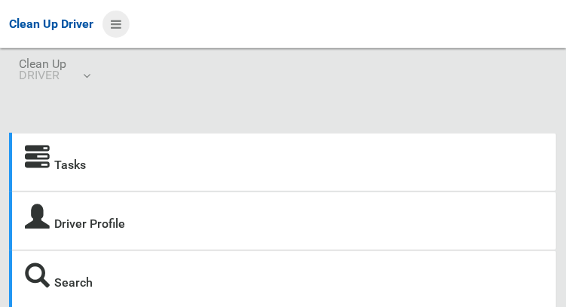
click at [121, 29] on icon at bounding box center [116, 24] width 11 height 26
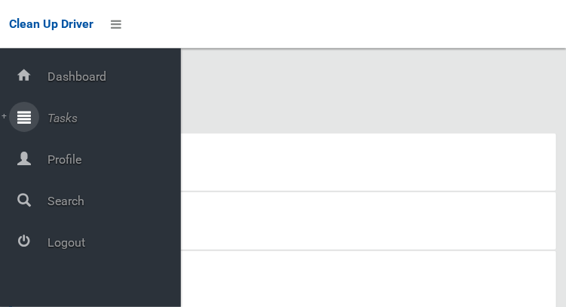
click at [104, 121] on span "Tasks" at bounding box center [112, 118] width 138 height 14
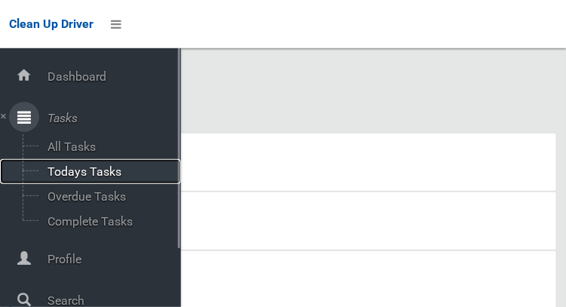
click at [119, 173] on span "Todays Tasks" at bounding box center [105, 171] width 125 height 14
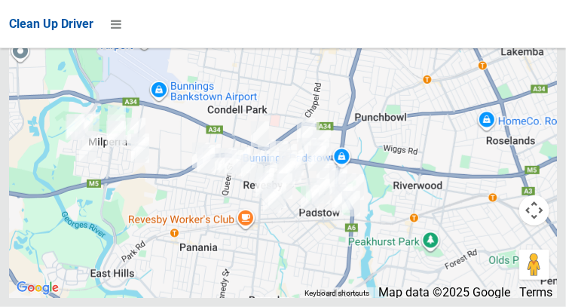
scroll to position [11209, 0]
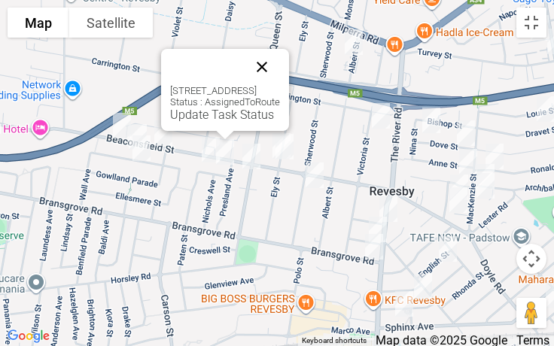
click at [280, 53] on button "Close" at bounding box center [262, 67] width 36 height 36
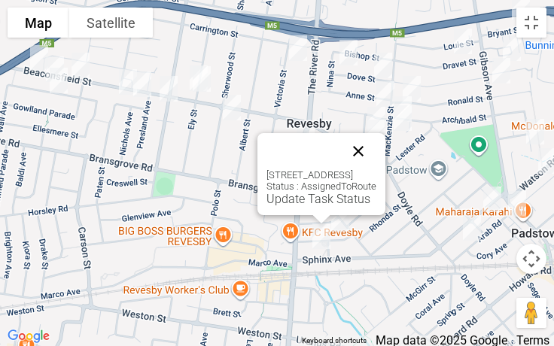
click at [377, 144] on button "Close" at bounding box center [358, 151] width 36 height 36
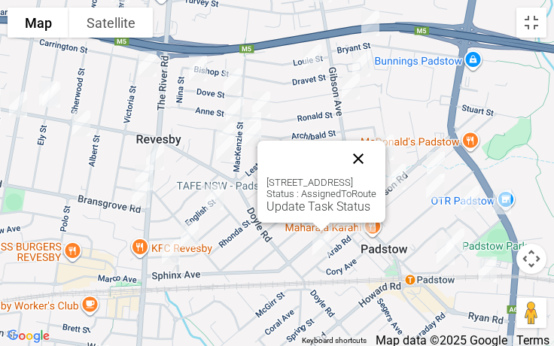
click at [373, 157] on button "Close" at bounding box center [358, 159] width 36 height 36
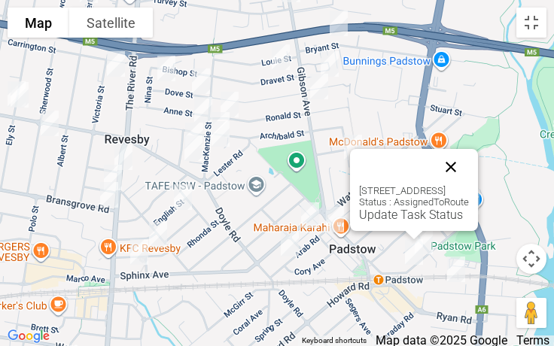
click at [469, 169] on button "Close" at bounding box center [451, 167] width 36 height 36
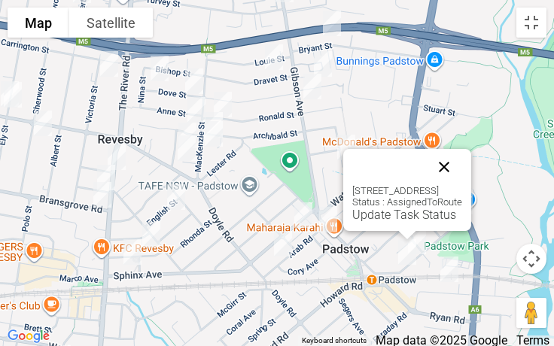
click at [462, 152] on button "Close" at bounding box center [444, 167] width 36 height 36
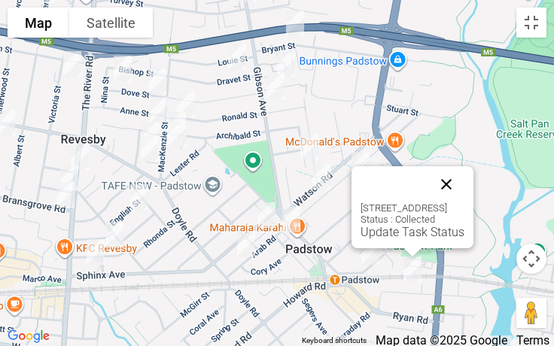
click at [465, 189] on button "Close" at bounding box center [447, 184] width 36 height 36
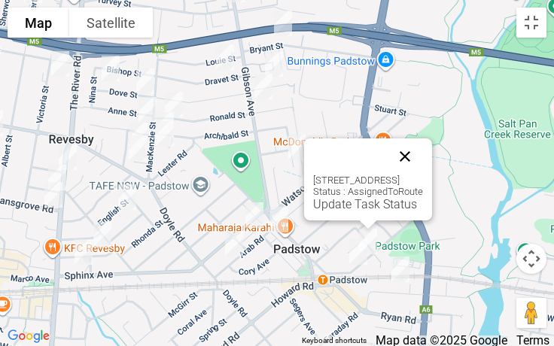
click at [423, 154] on button "Close" at bounding box center [405, 157] width 36 height 36
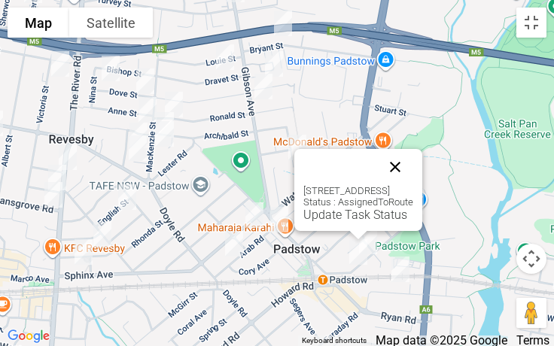
click at [414, 162] on button "Close" at bounding box center [395, 167] width 36 height 36
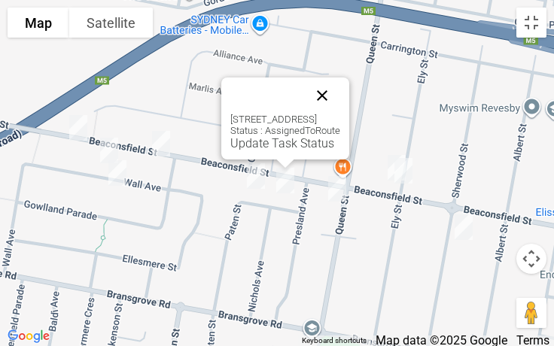
click at [331, 93] on button "Close" at bounding box center [322, 96] width 36 height 36
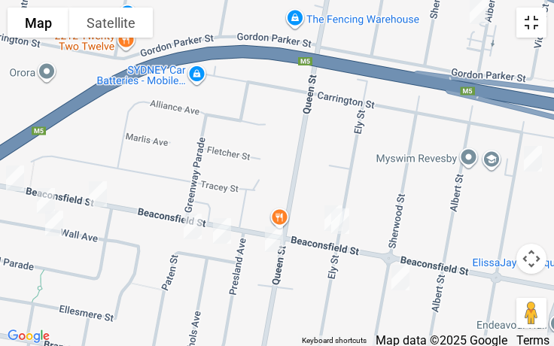
click at [536, 36] on button "Toggle fullscreen view" at bounding box center [532, 23] width 30 height 30
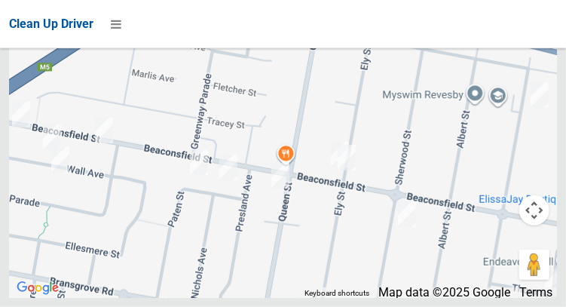
scroll to position [11144, 0]
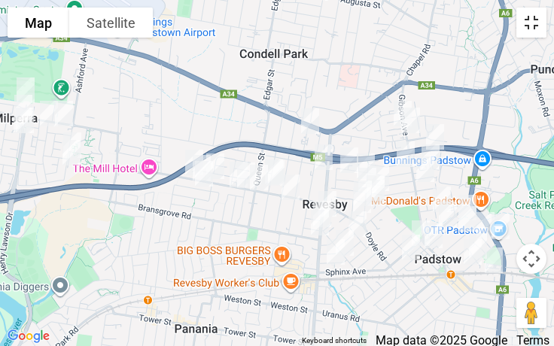
click at [530, 32] on button "Toggle fullscreen view" at bounding box center [532, 23] width 30 height 30
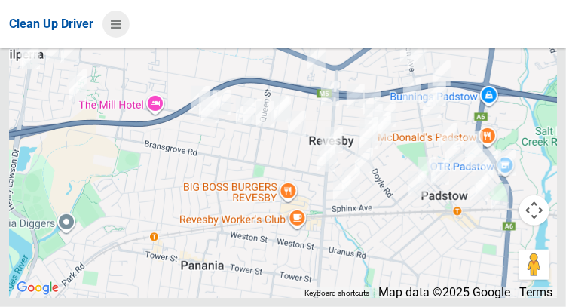
click at [121, 22] on icon at bounding box center [116, 24] width 11 height 26
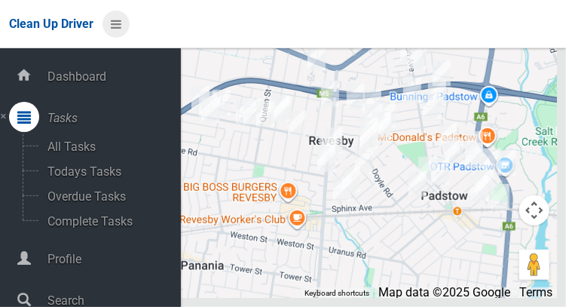
scroll to position [75, 0]
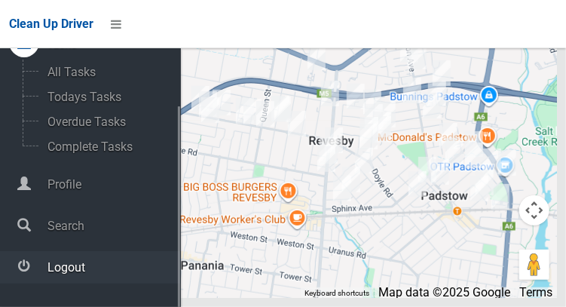
click at [131, 273] on span "Logout" at bounding box center [112, 267] width 138 height 14
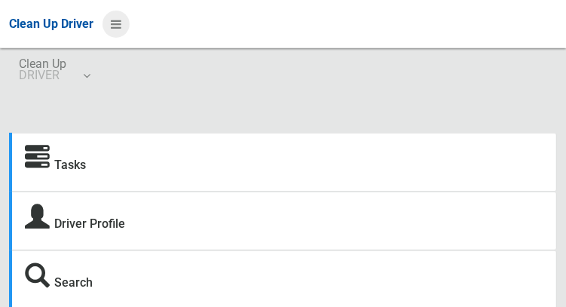
click at [116, 27] on icon at bounding box center [116, 24] width 11 height 26
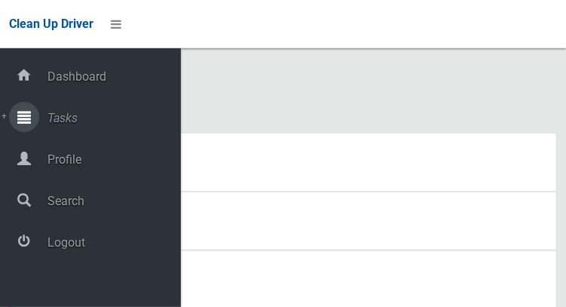
click at [78, 115] on span "Tasks" at bounding box center [112, 118] width 138 height 14
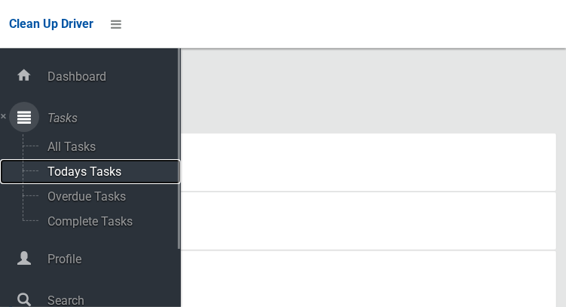
click at [114, 179] on span "Todays Tasks" at bounding box center [105, 171] width 125 height 14
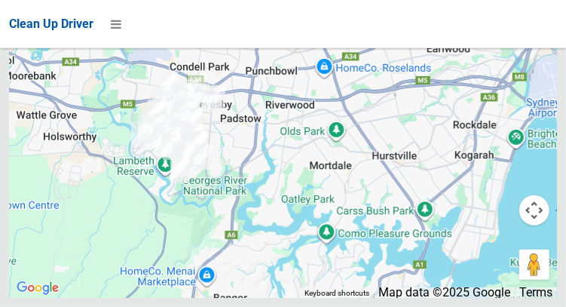
scroll to position [11305, 0]
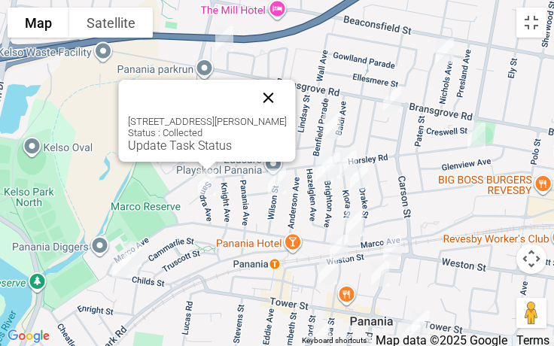
click at [272, 102] on button "Close" at bounding box center [269, 98] width 36 height 36
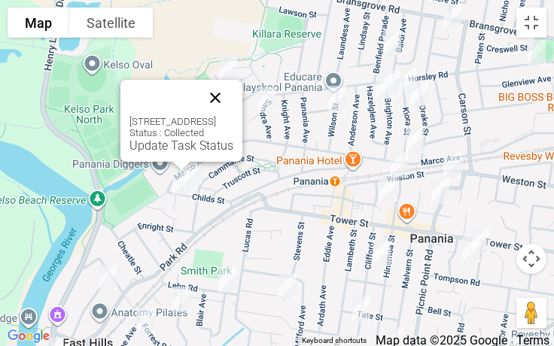
click at [233, 93] on button "Close" at bounding box center [215, 98] width 36 height 36
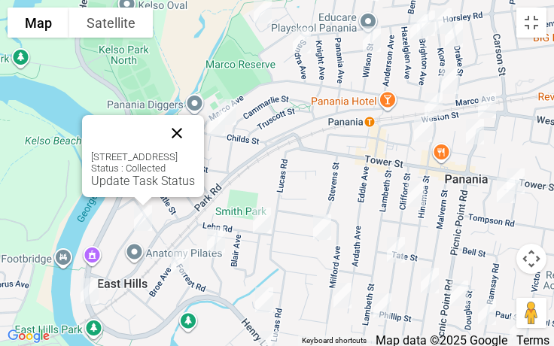
click at [195, 135] on button "Close" at bounding box center [177, 133] width 36 height 36
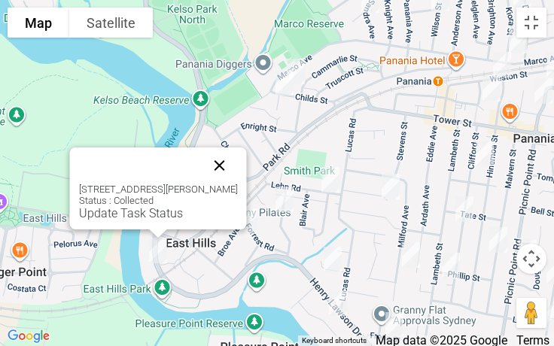
click at [237, 172] on button "Close" at bounding box center [220, 166] width 36 height 36
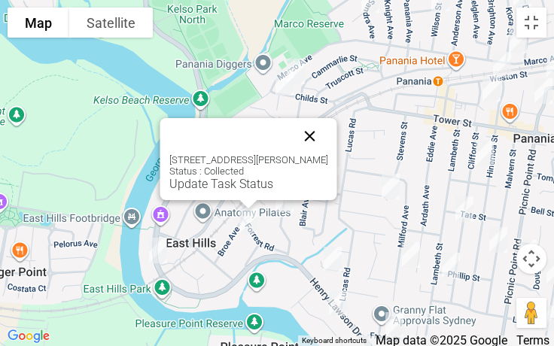
click at [312, 135] on button "Close" at bounding box center [310, 136] width 36 height 36
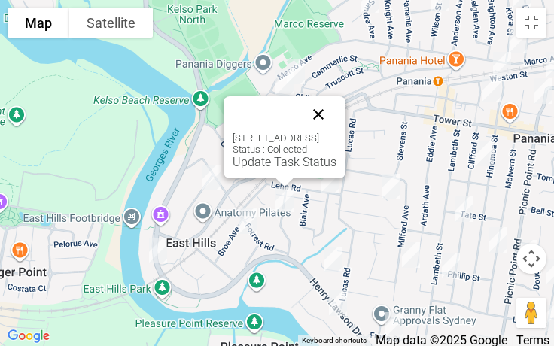
click at [337, 111] on button "Close" at bounding box center [319, 114] width 36 height 36
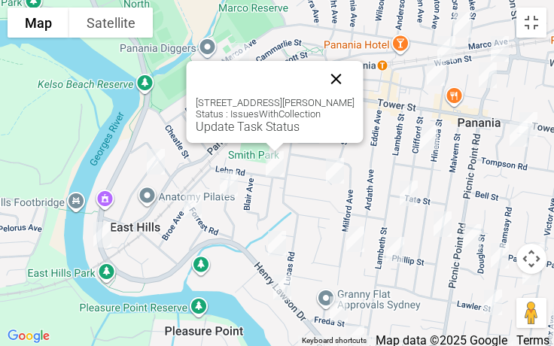
click at [337, 69] on button "Close" at bounding box center [337, 79] width 36 height 36
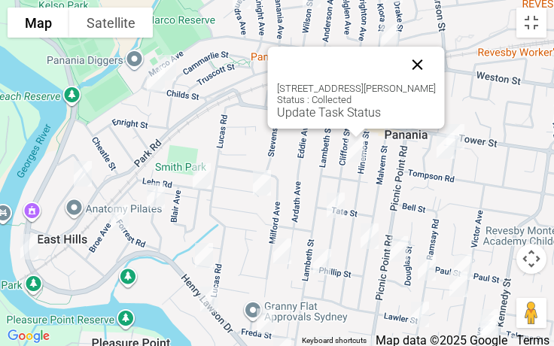
click at [424, 67] on button "Close" at bounding box center [418, 65] width 36 height 36
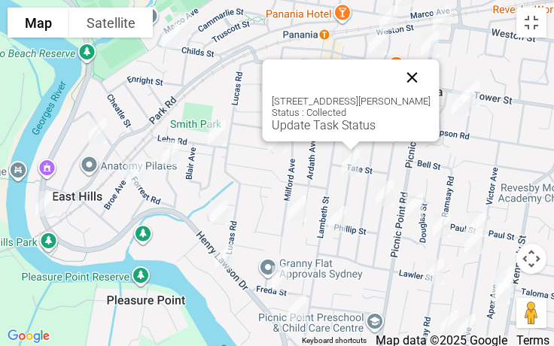
click at [426, 84] on button "Close" at bounding box center [413, 78] width 36 height 36
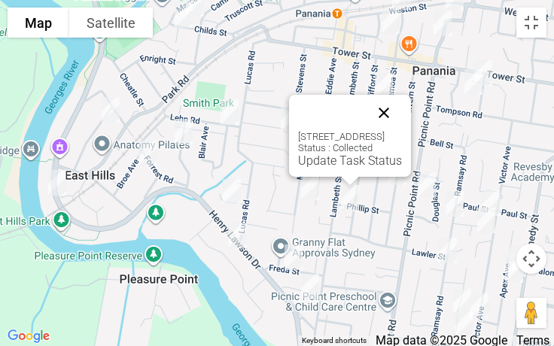
click at [402, 117] on button "Close" at bounding box center [384, 113] width 36 height 36
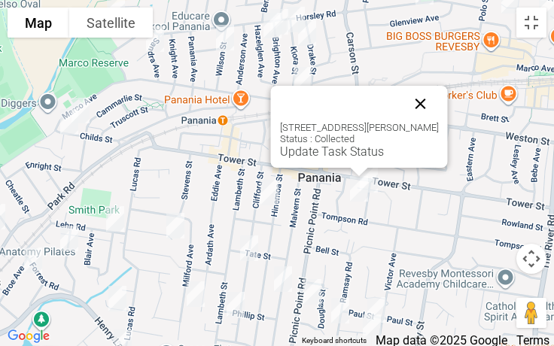
click at [437, 102] on button "Close" at bounding box center [421, 104] width 36 height 36
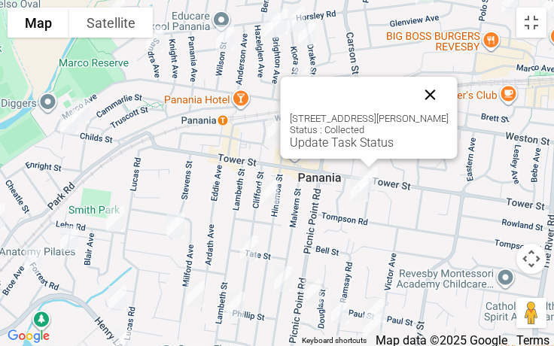
click at [447, 93] on button "Close" at bounding box center [431, 95] width 36 height 36
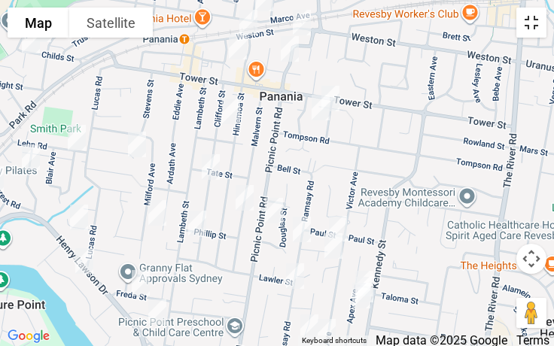
click at [536, 27] on button "Toggle fullscreen view" at bounding box center [532, 23] width 30 height 30
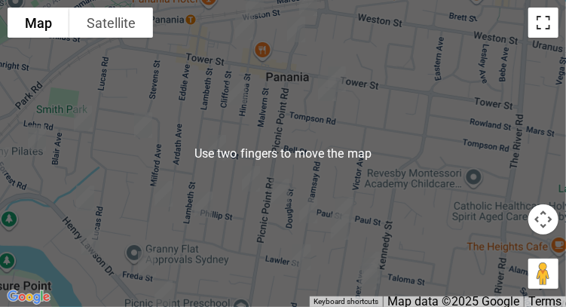
scroll to position [11316, 0]
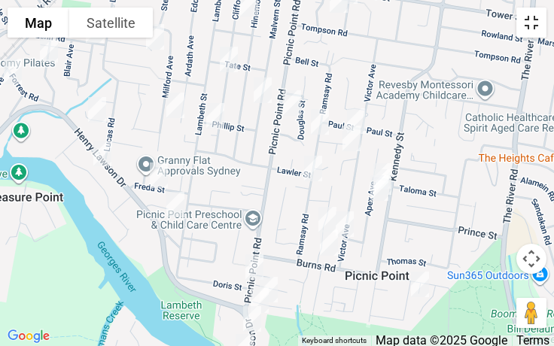
click at [541, 27] on button "Toggle fullscreen view" at bounding box center [532, 23] width 30 height 30
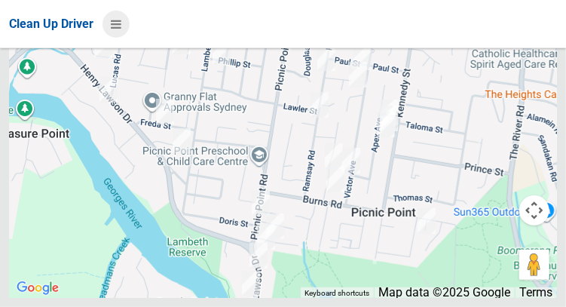
click at [121, 29] on icon at bounding box center [116, 24] width 11 height 26
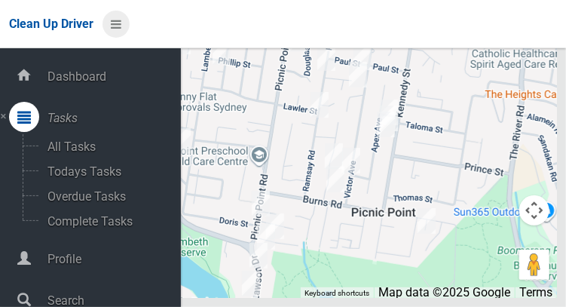
scroll to position [75, 0]
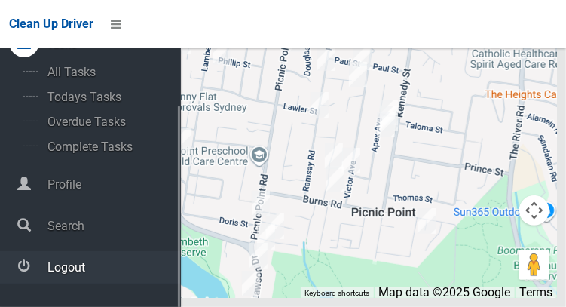
click at [125, 270] on span "Logout" at bounding box center [112, 267] width 138 height 14
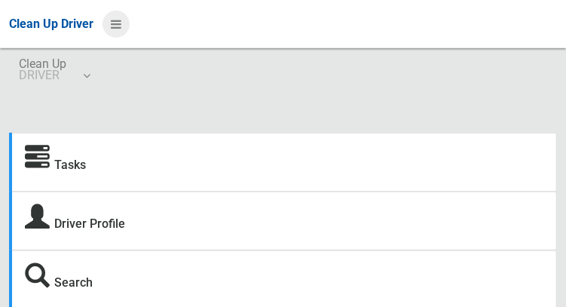
click at [119, 22] on icon at bounding box center [116, 24] width 11 height 26
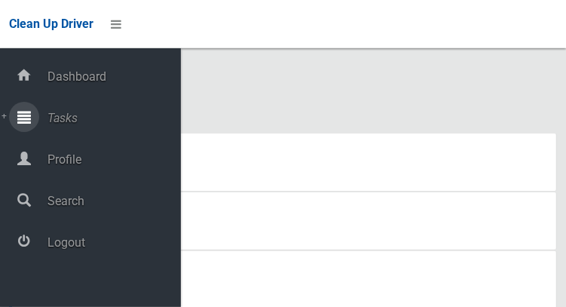
click at [117, 119] on span "Tasks" at bounding box center [112, 118] width 138 height 14
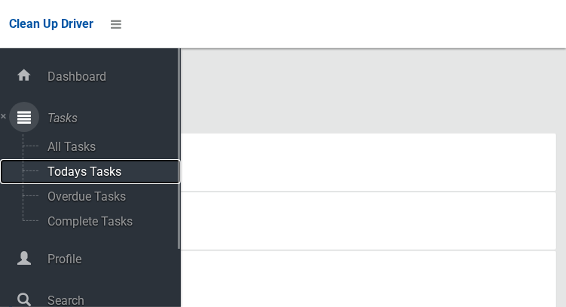
click at [136, 175] on span "Todays Tasks" at bounding box center [105, 171] width 125 height 14
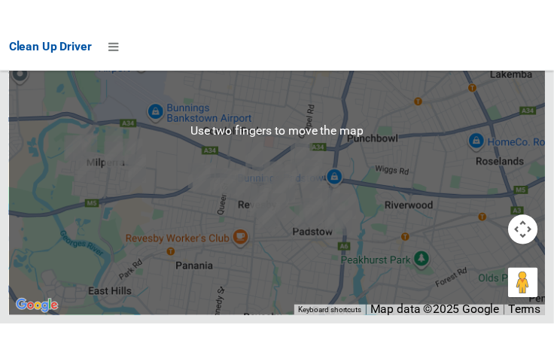
scroll to position [11179, 0]
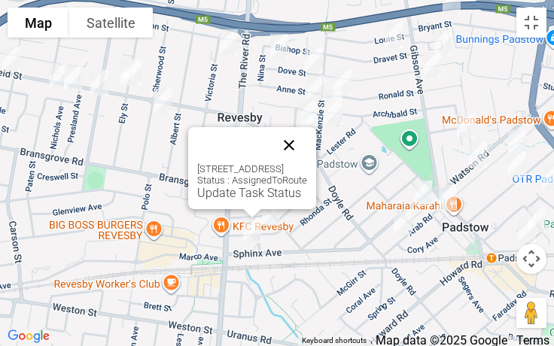
click at [307, 129] on button "Close" at bounding box center [289, 145] width 36 height 36
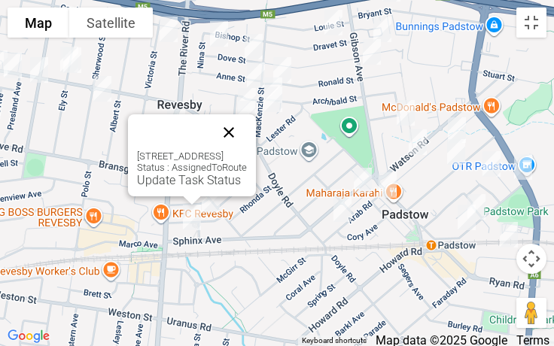
click at [247, 130] on button "Close" at bounding box center [229, 132] width 36 height 36
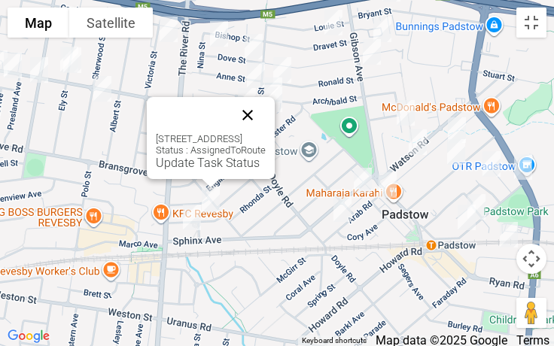
click at [266, 110] on button "Close" at bounding box center [248, 115] width 36 height 36
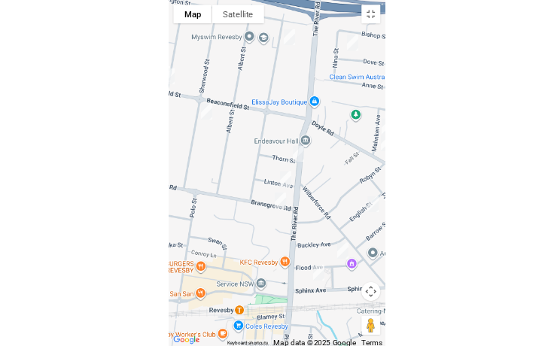
scroll to position [11071, 0]
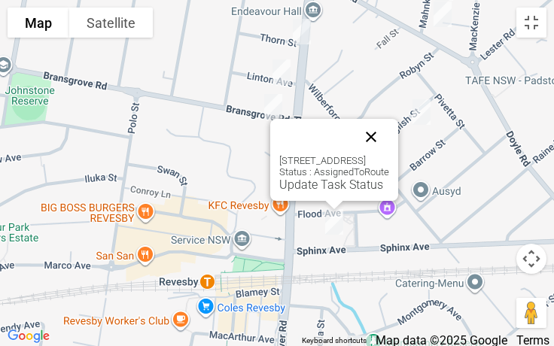
click at [389, 148] on button "Close" at bounding box center [371, 137] width 36 height 36
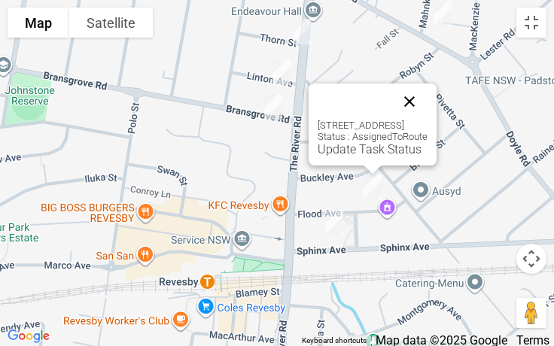
click at [428, 101] on button "Close" at bounding box center [410, 102] width 36 height 36
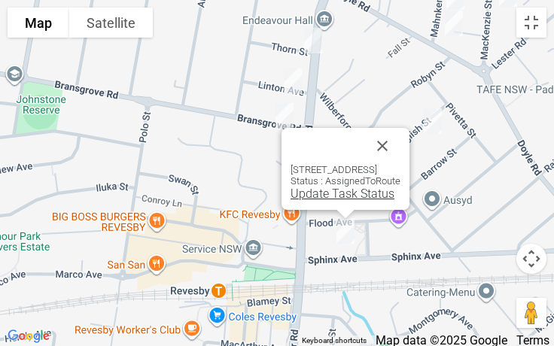
click at [319, 191] on link "Update Task Status" at bounding box center [343, 194] width 104 height 14
click at [313, 198] on link "Update Task Status" at bounding box center [343, 194] width 104 height 14
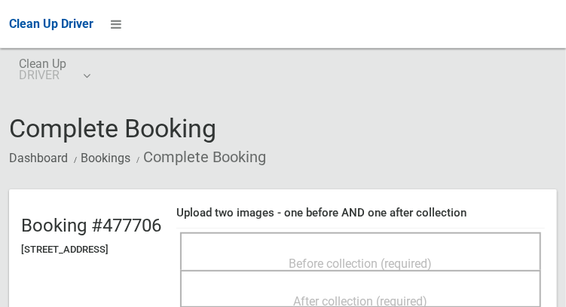
click at [380, 256] on span "Before collection (required)" at bounding box center [360, 263] width 143 height 14
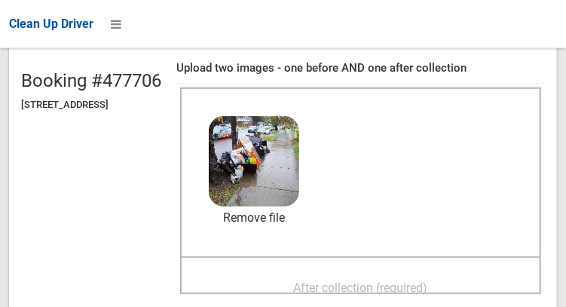
scroll to position [154, 0]
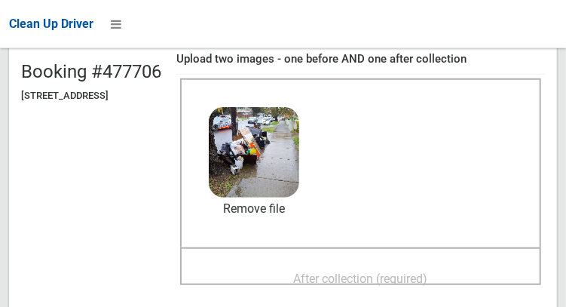
click at [381, 283] on span "After collection (required)" at bounding box center [361, 278] width 134 height 14
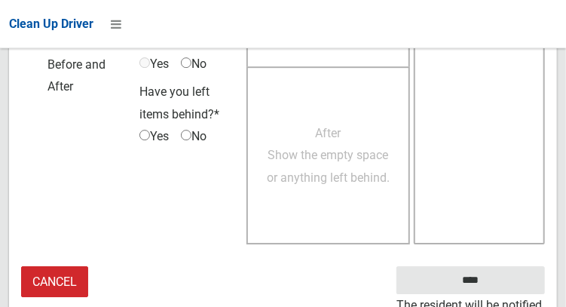
scroll to position [1360, 0]
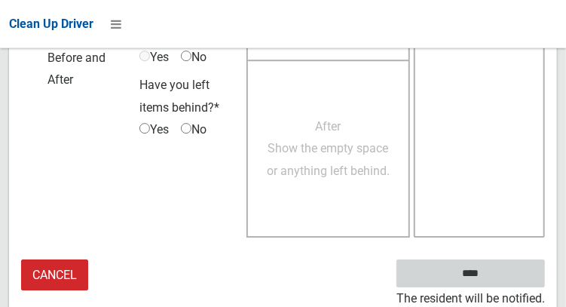
click at [493, 273] on input "****" at bounding box center [470, 273] width 148 height 28
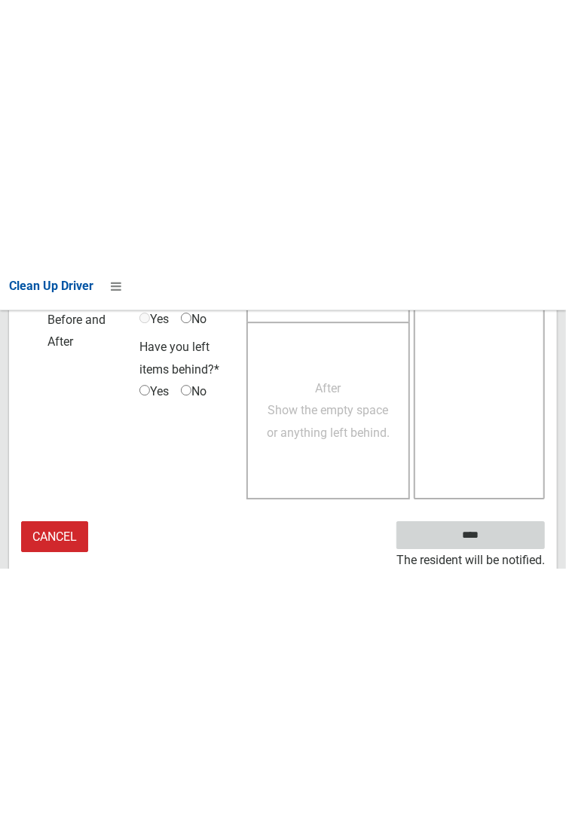
scroll to position [870, 0]
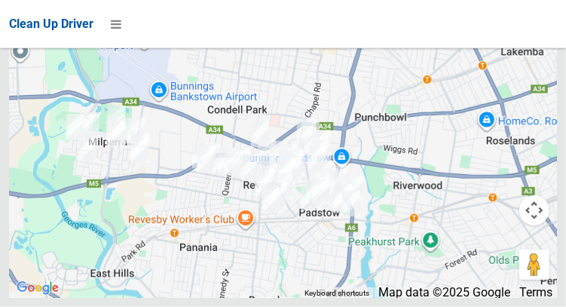
scroll to position [11212, 0]
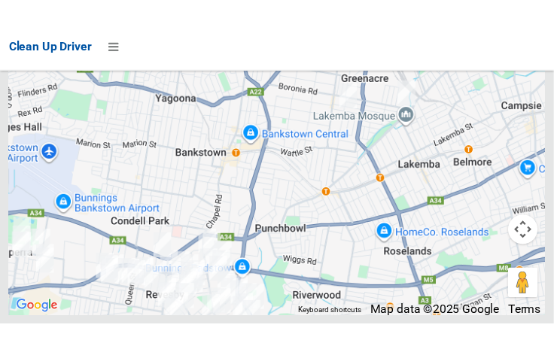
scroll to position [11194, 0]
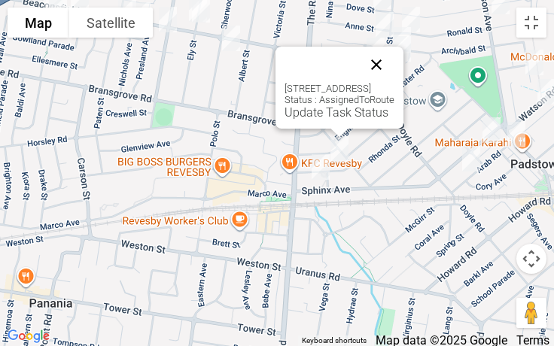
click at [395, 63] on button "Close" at bounding box center [377, 65] width 36 height 36
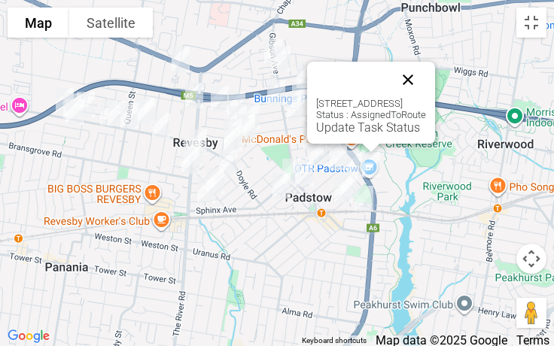
click at [426, 74] on button "Close" at bounding box center [408, 80] width 36 height 36
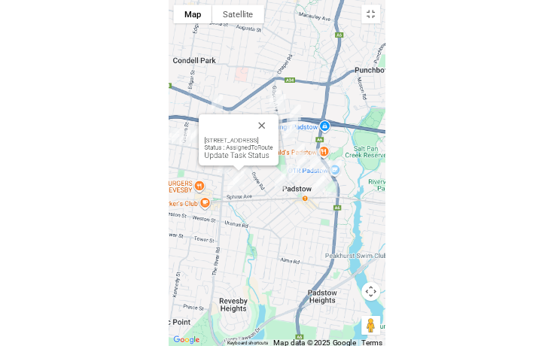
scroll to position [11071, 0]
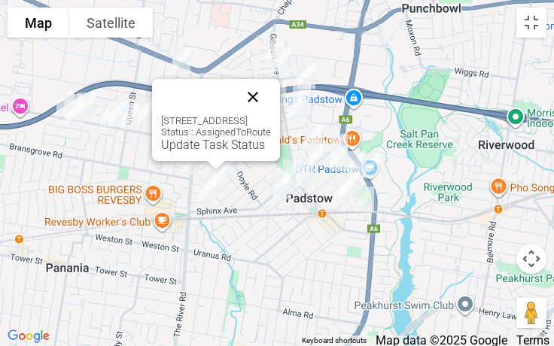
click at [271, 110] on button "Close" at bounding box center [253, 97] width 36 height 36
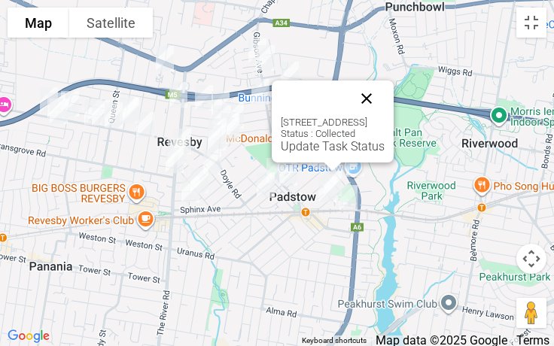
click at [385, 87] on button "Close" at bounding box center [367, 99] width 36 height 36
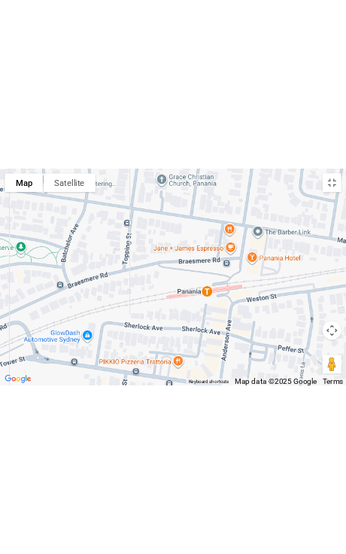
scroll to position [11109, 0]
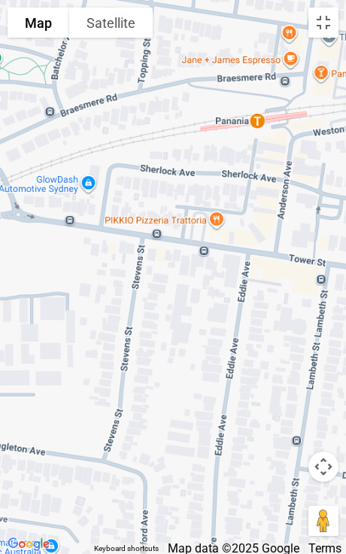
click at [296, 306] on span "Map data ©2025 Google" at bounding box center [234, 549] width 132 height 14
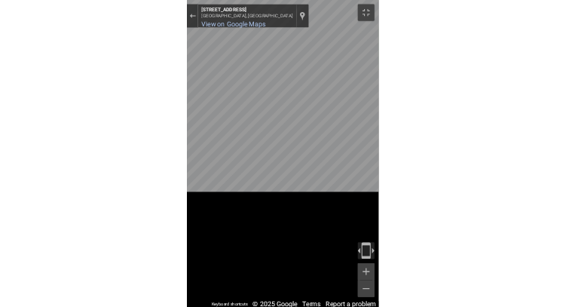
scroll to position [11071, 0]
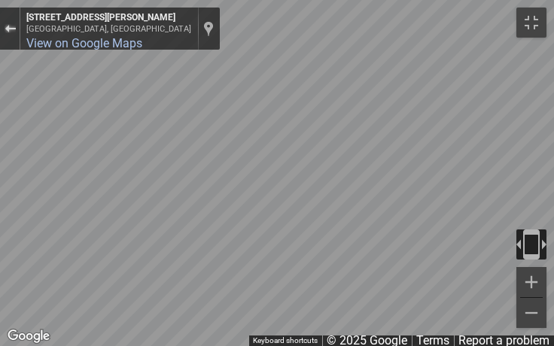
click at [5, 31] on div "Exit the Street View" at bounding box center [10, 28] width 11 height 9
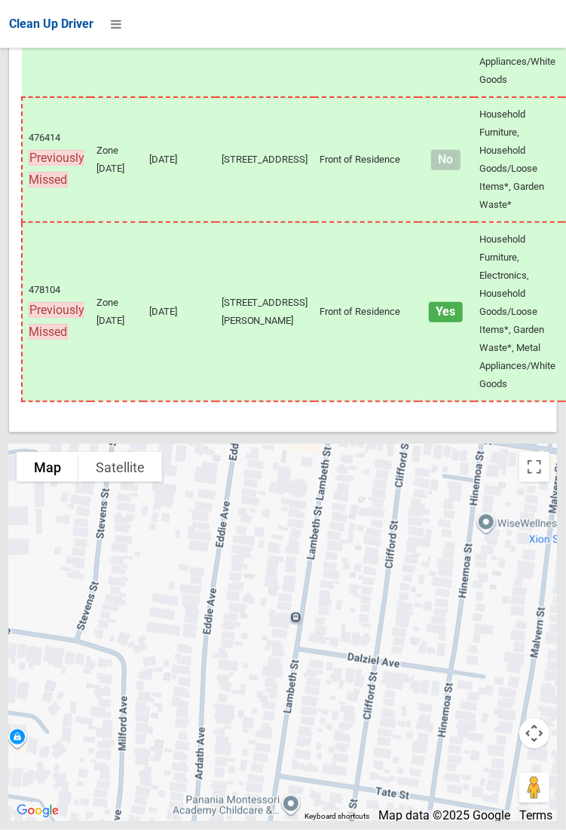
scroll to position [10497, 0]
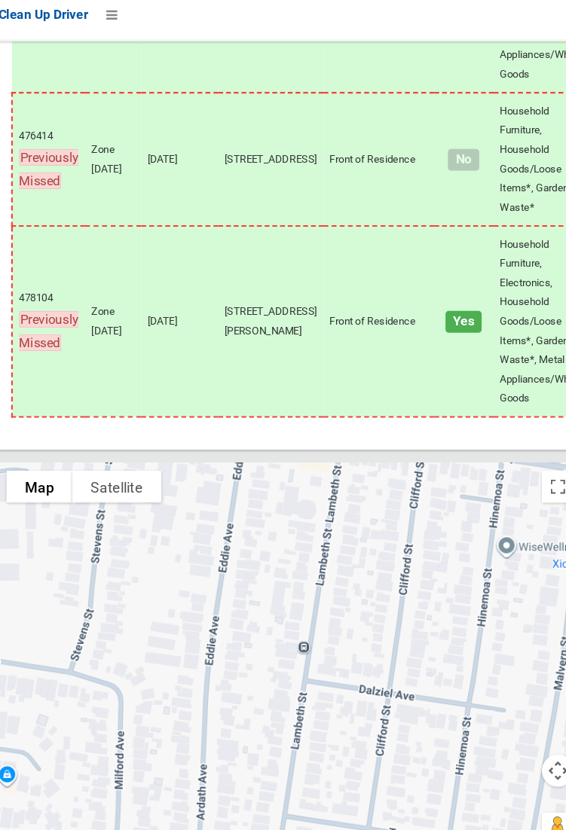
click at [22, 306] on td "478104 Previously Missed" at bounding box center [56, 311] width 69 height 179
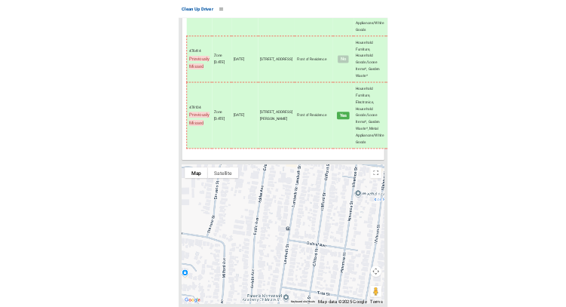
scroll to position [10718, 0]
